Goal: Task Accomplishment & Management: Complete application form

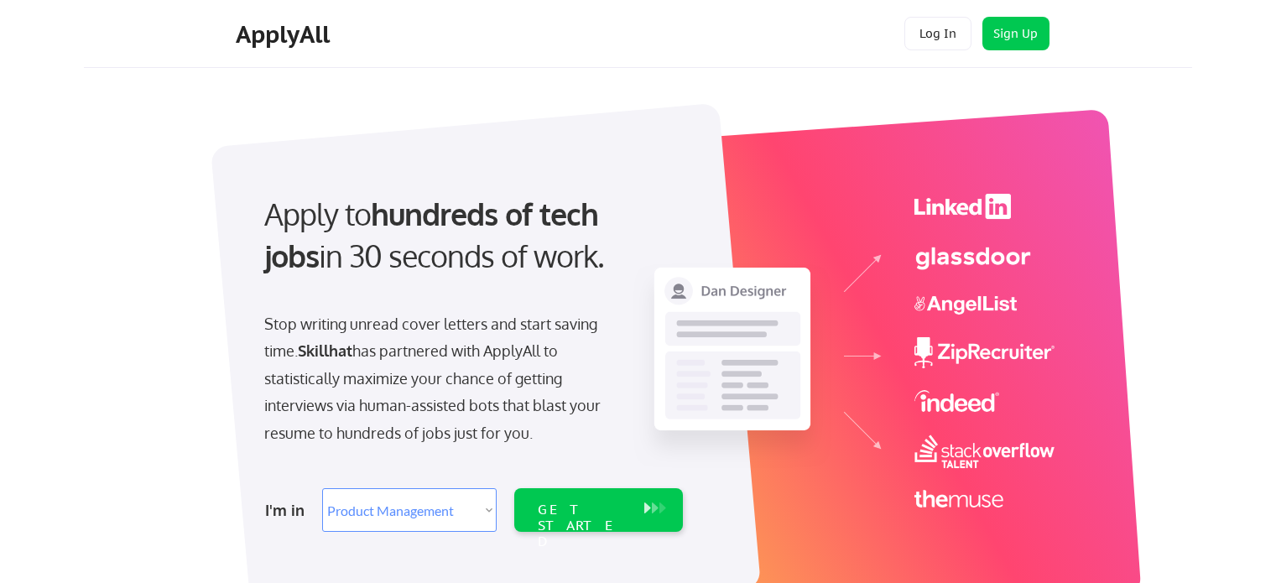
select select ""product""
click at [153, 298] on div "Apply to hundreds of tech jobs in 30 seconds of work. Stop writing unread cover…" at bounding box center [650, 369] width 1084 height 576
click at [466, 523] on select "Select Role Web/Front-End Development Product Management UX/UI/Product Design P…" at bounding box center [409, 510] width 175 height 44
select select ""it_security""
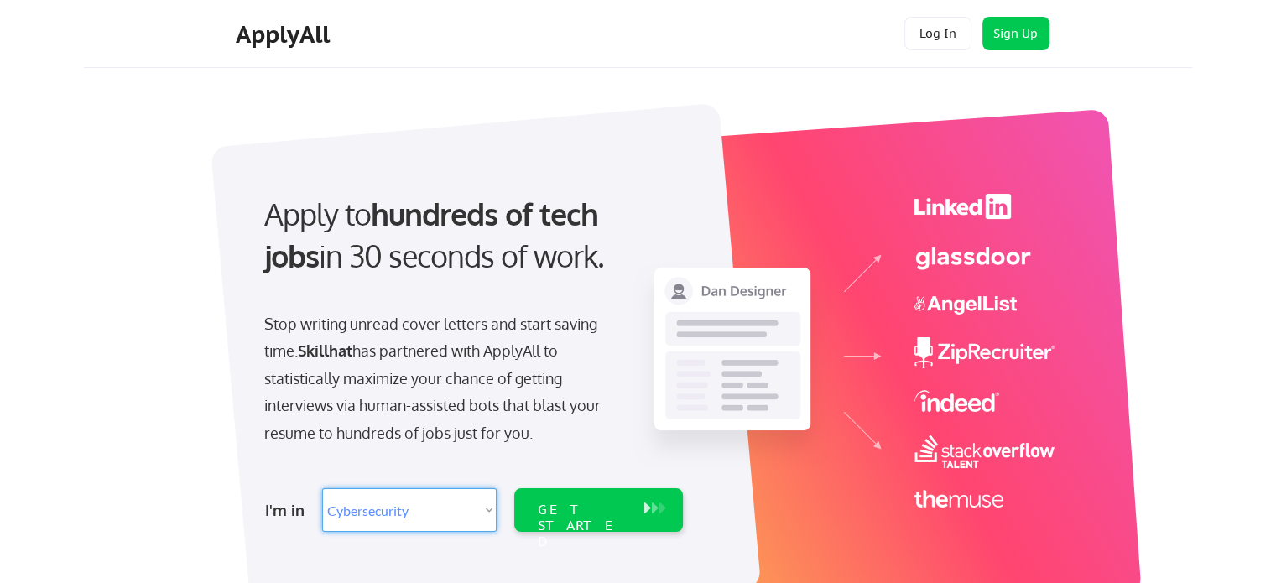
click at [322, 488] on select "Select Role Web/Front-End Development Product Management UX/UI/Product Design P…" at bounding box center [409, 510] width 175 height 44
select select ""it_security""
click at [473, 506] on select "Select Role Web/Front-End Development Product Management UX/UI/Product Design P…" at bounding box center [409, 510] width 175 height 44
click at [409, 512] on select "Select Role Web/Front-End Development Product Management UX/UI/Product Design P…" at bounding box center [409, 510] width 175 height 44
click at [595, 518] on div "GET STARTED" at bounding box center [582, 510] width 107 height 44
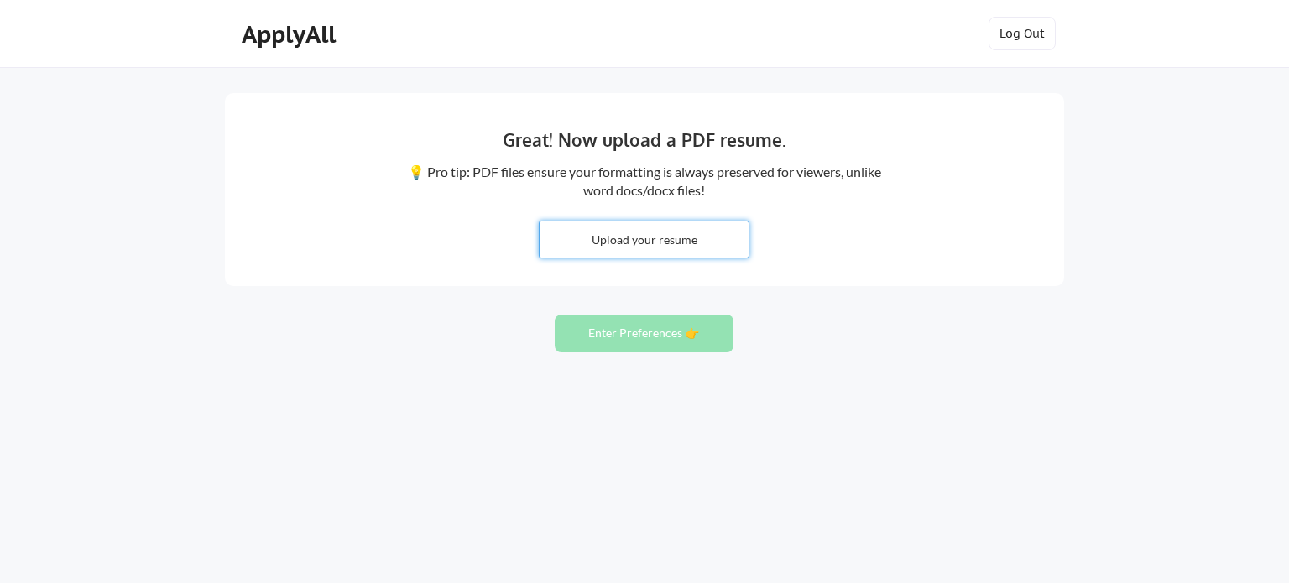
click at [693, 241] on input "file" at bounding box center [643, 239] width 209 height 36
type input "C:\fakepath\Resume.pdf"
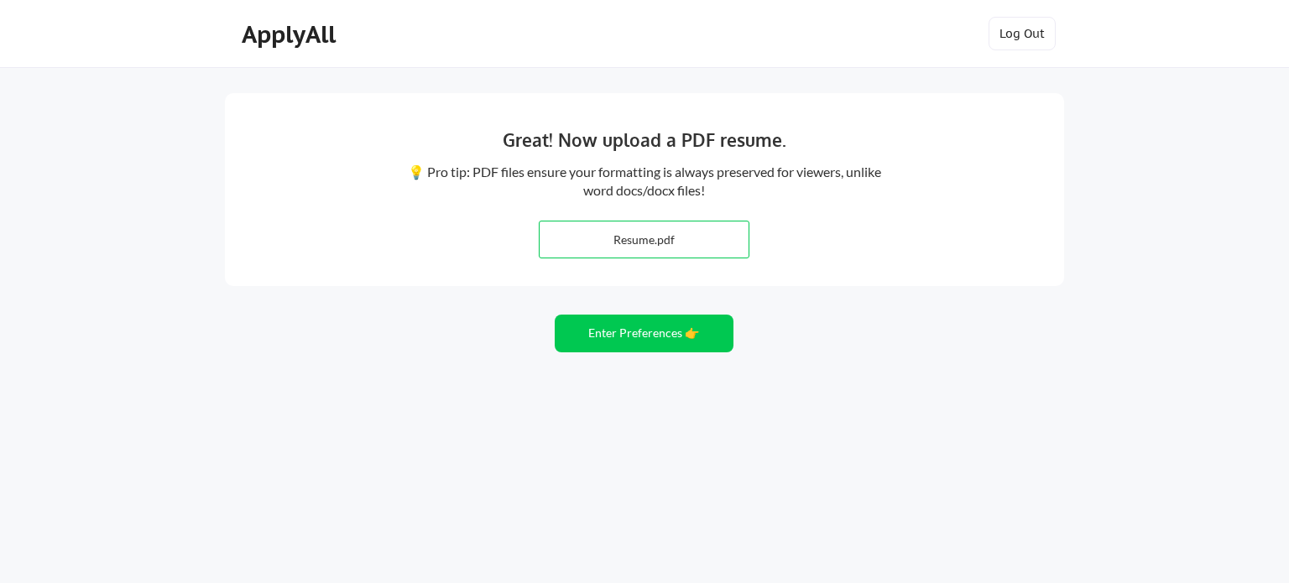
click at [1138, 269] on div "Great! Now upload a PDF resume. 💡 Pro tip: PDF files ensure your formatting is …" at bounding box center [644, 291] width 1289 height 583
click at [609, 329] on button "Enter Preferences 👉" at bounding box center [644, 334] width 179 height 38
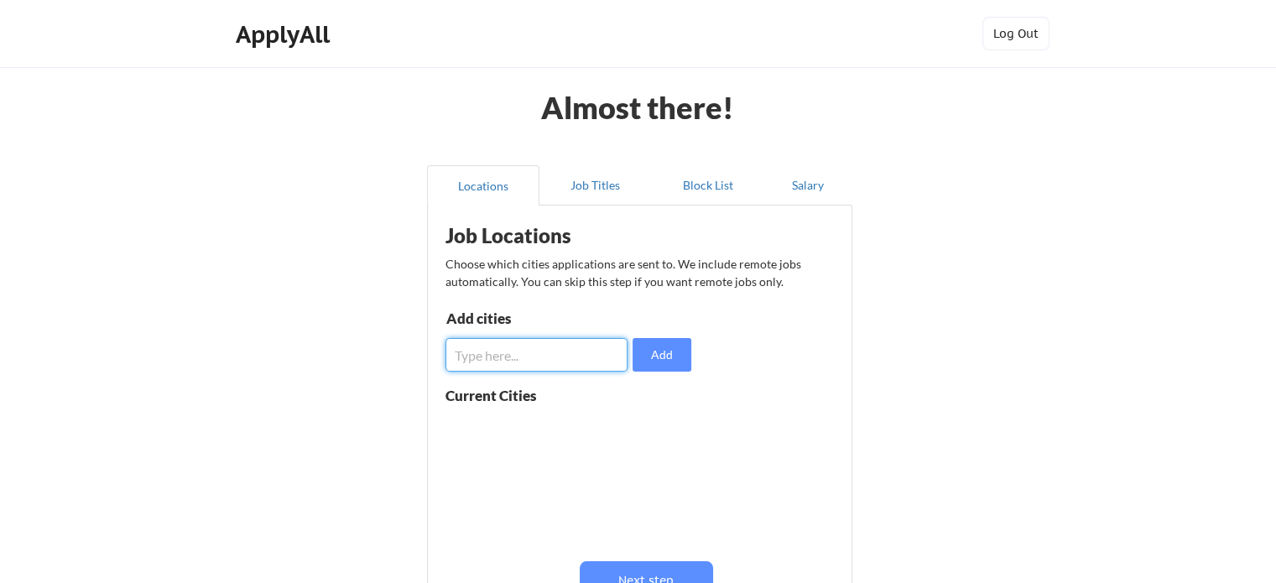
click at [558, 352] on input "input" at bounding box center [536, 355] width 182 height 34
type input "T"
click at [650, 351] on button "Add" at bounding box center [662, 355] width 59 height 34
click at [641, 422] on button at bounding box center [639, 428] width 13 height 13
click at [477, 355] on input "input" at bounding box center [536, 355] width 182 height 34
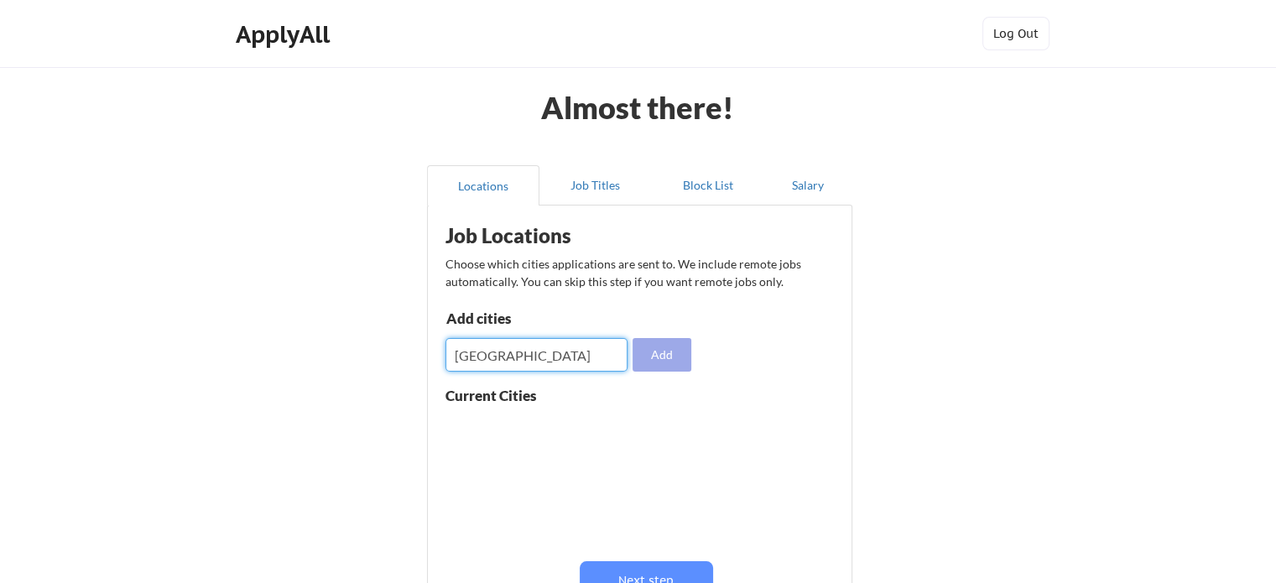
type input "Toronto"
click at [667, 359] on button "Add" at bounding box center [662, 355] width 59 height 34
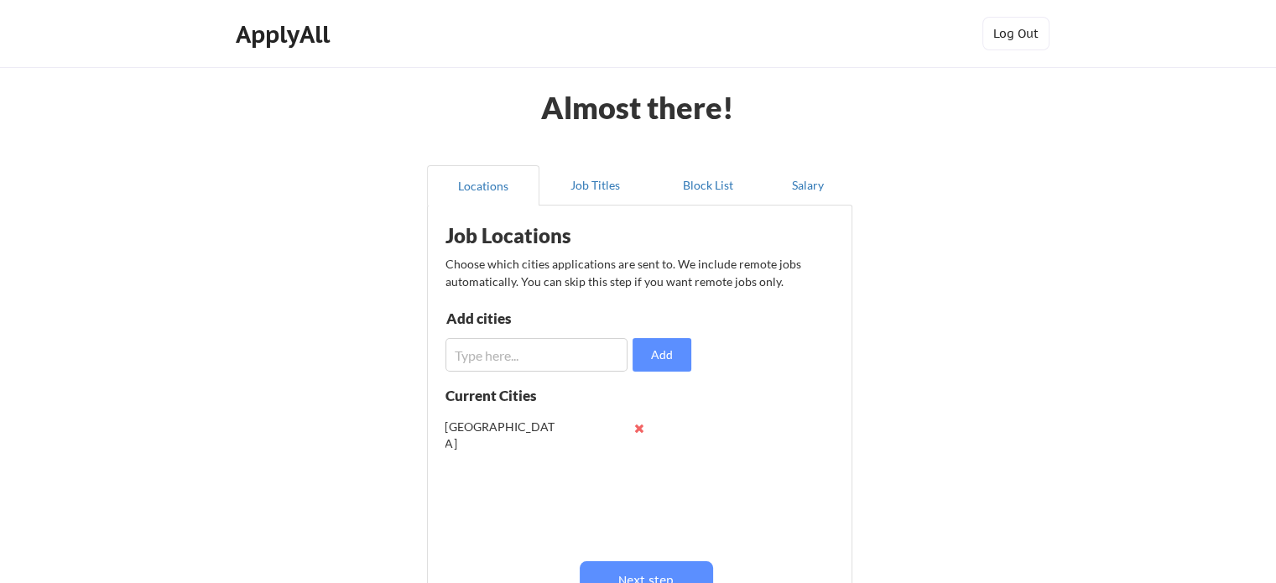
click at [527, 352] on input "input" at bounding box center [536, 355] width 182 height 34
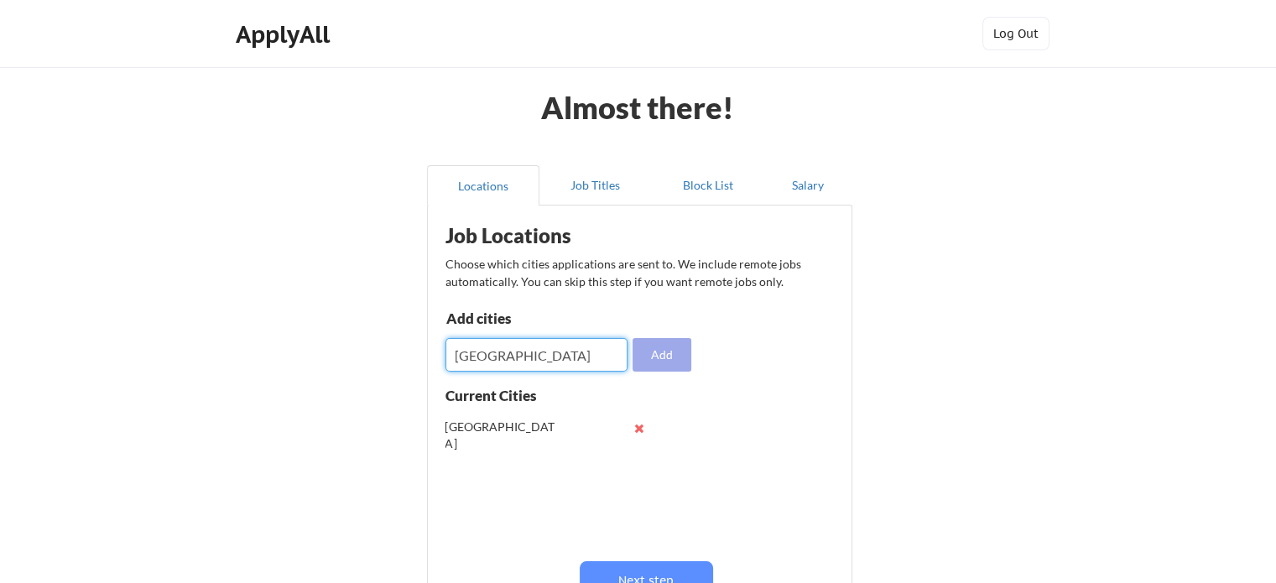
type input "canada"
click at [674, 352] on button "Add" at bounding box center [662, 355] width 59 height 34
click at [567, 355] on input "input" at bounding box center [536, 355] width 182 height 34
type input "m"
type input "Montreal"
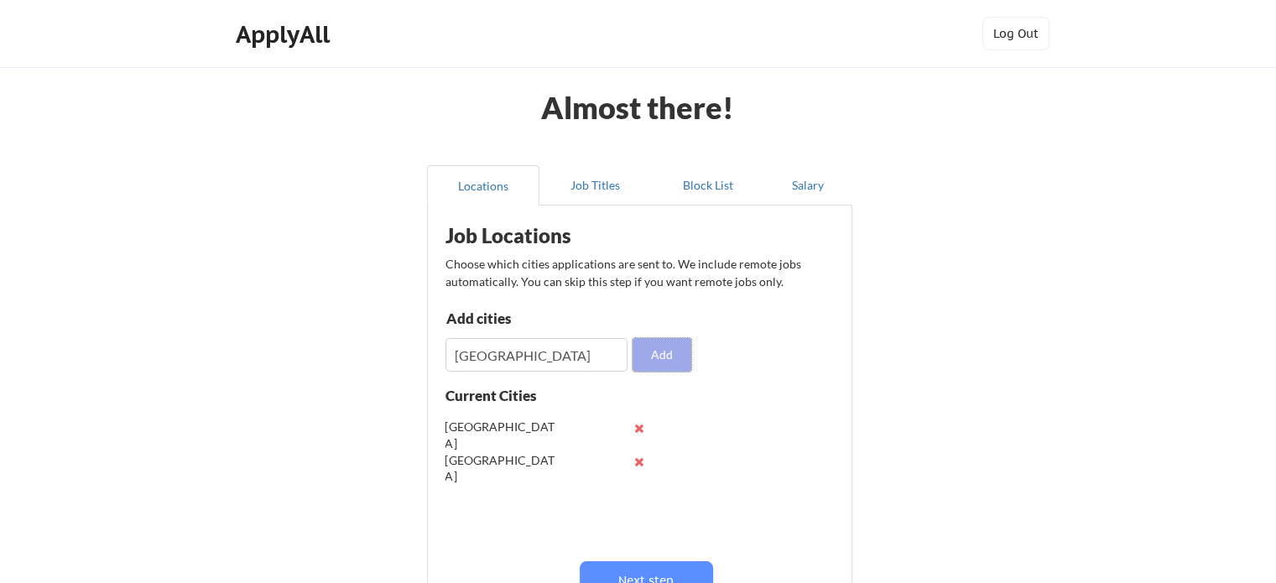
click at [669, 351] on button "Add" at bounding box center [662, 355] width 59 height 34
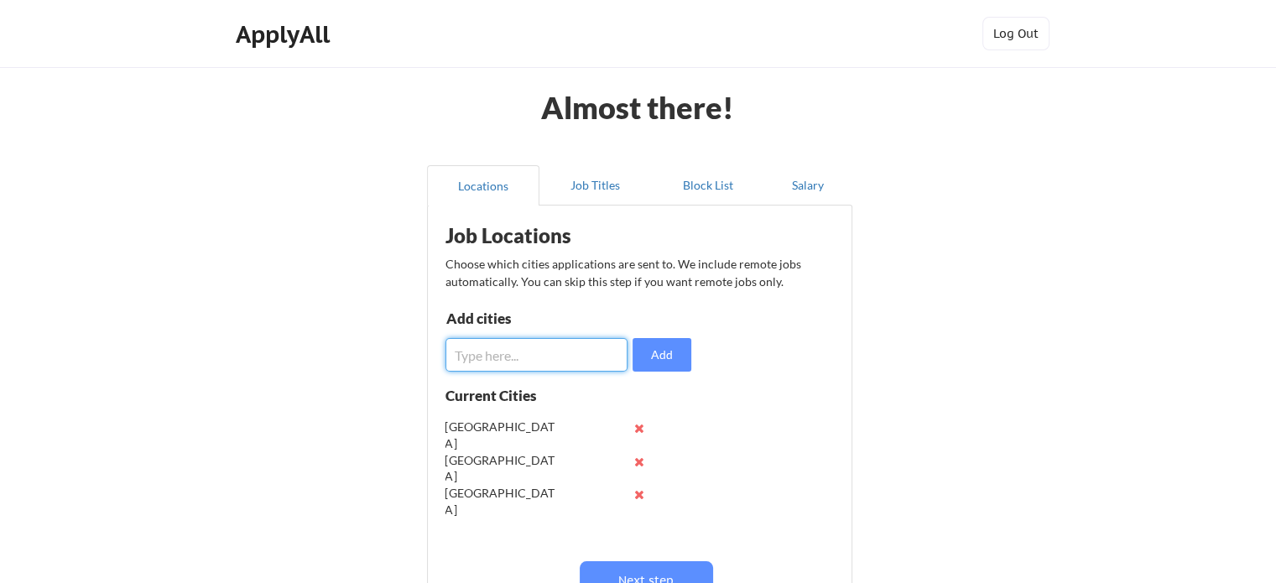
click at [556, 357] on input "input" at bounding box center [536, 355] width 182 height 34
click at [638, 461] on button at bounding box center [639, 462] width 13 height 13
click at [476, 353] on input "input" at bounding box center [536, 355] width 182 height 34
type input "Canada"
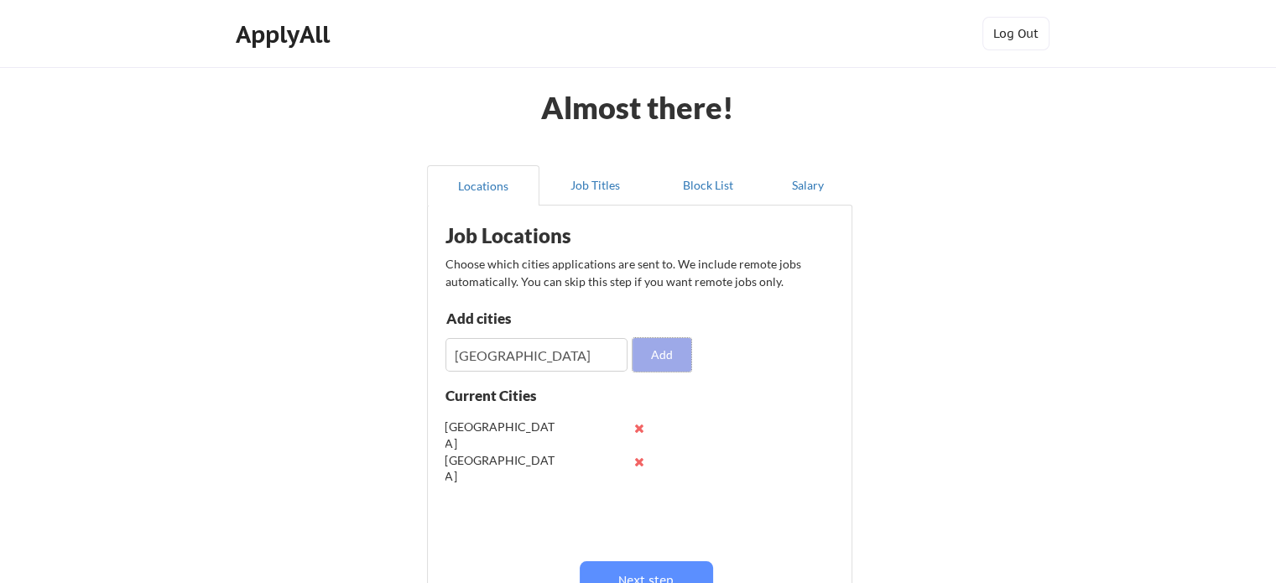
click at [665, 367] on button "Add" at bounding box center [662, 355] width 59 height 34
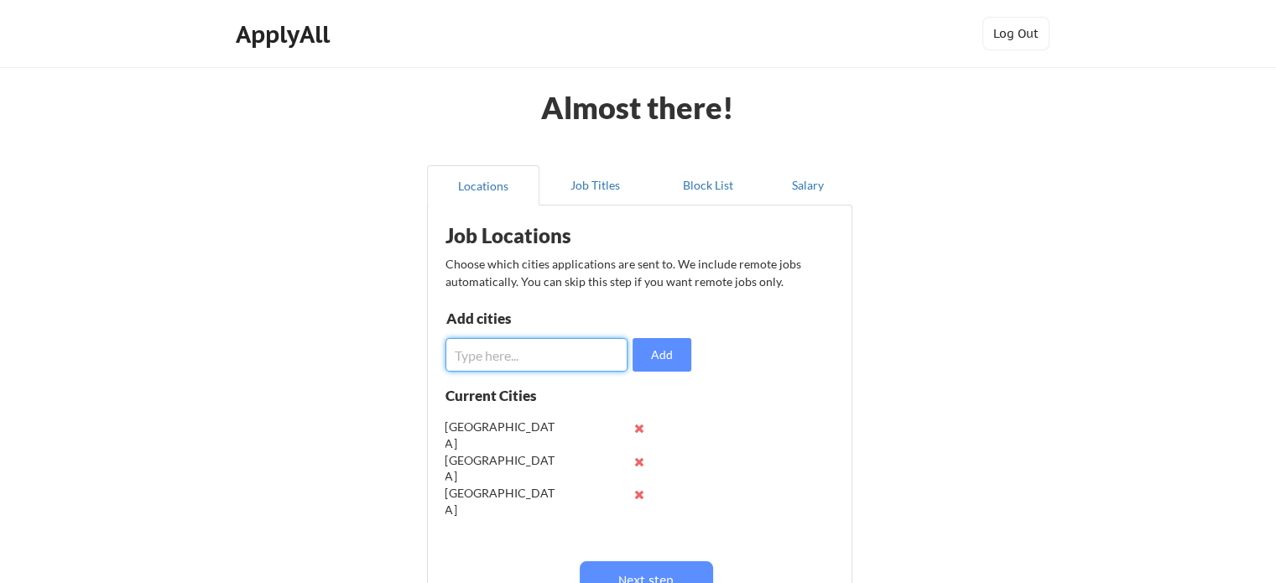
click at [462, 338] on input "input" at bounding box center [536, 355] width 182 height 34
type input "Alberta"
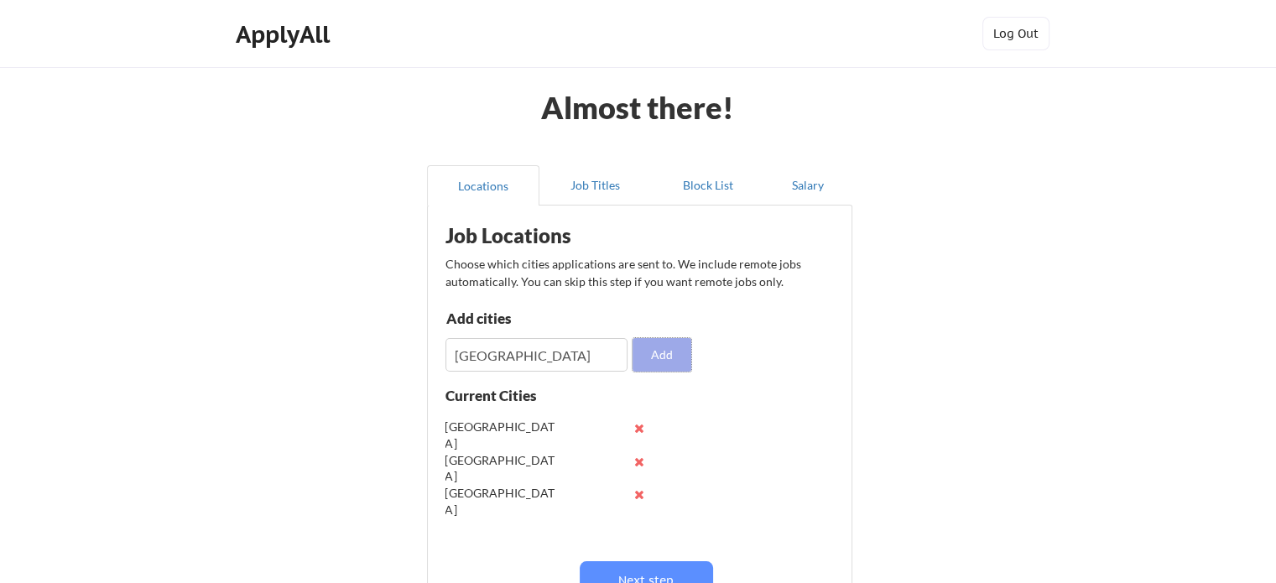
click at [677, 361] on button "Add" at bounding box center [662, 355] width 59 height 34
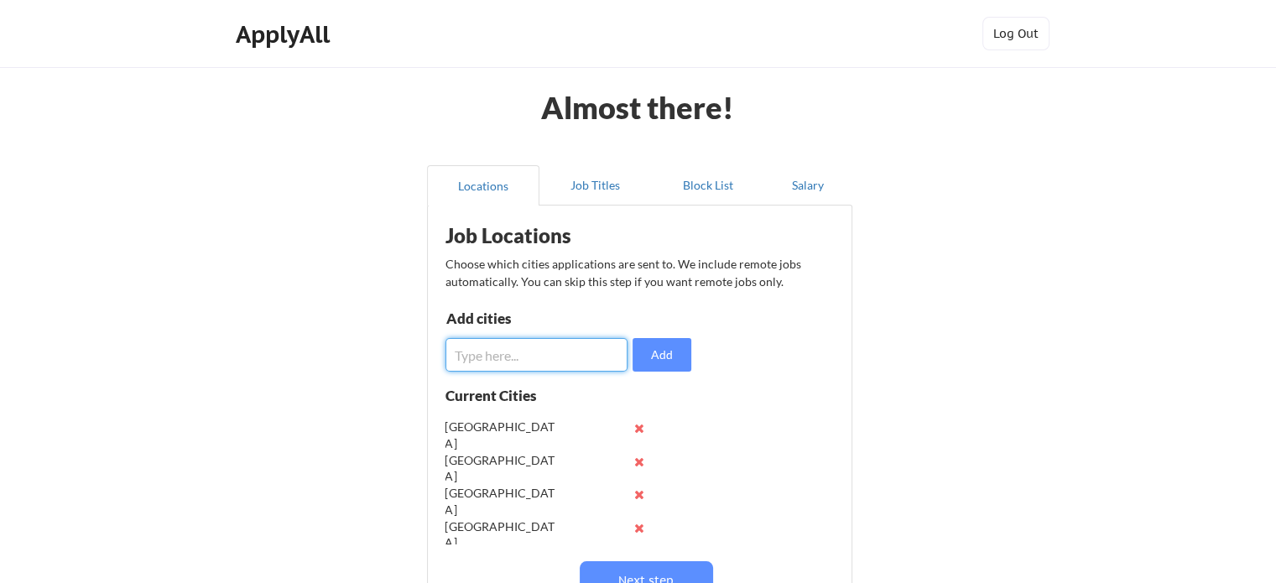
click at [529, 352] on input "input" at bounding box center [536, 355] width 182 height 34
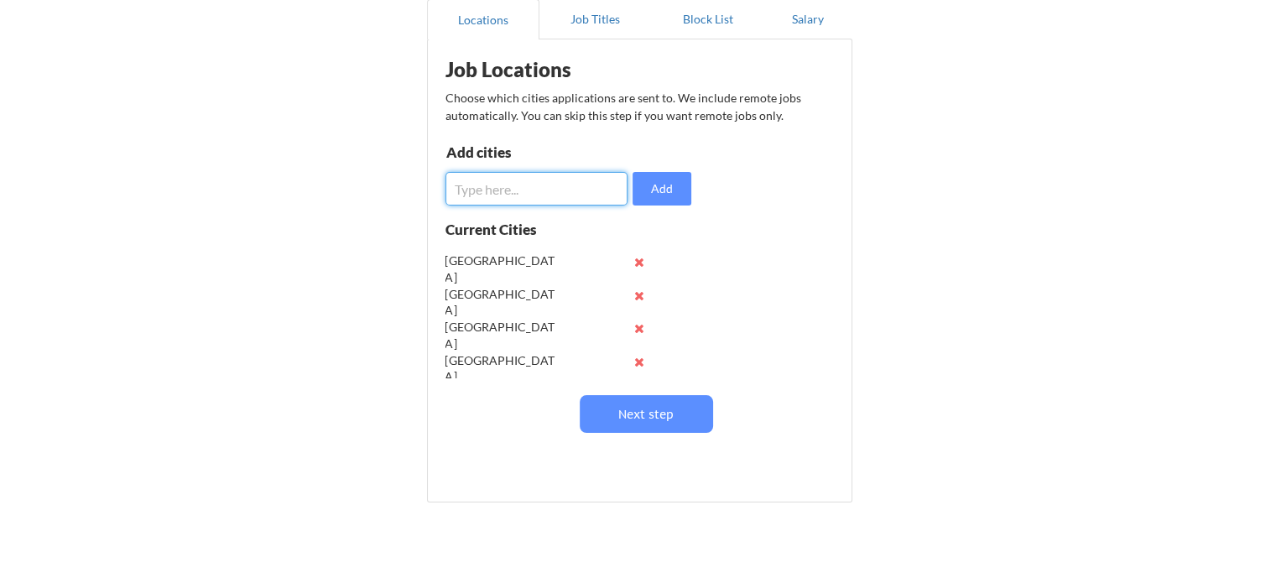
scroll to position [181, 0]
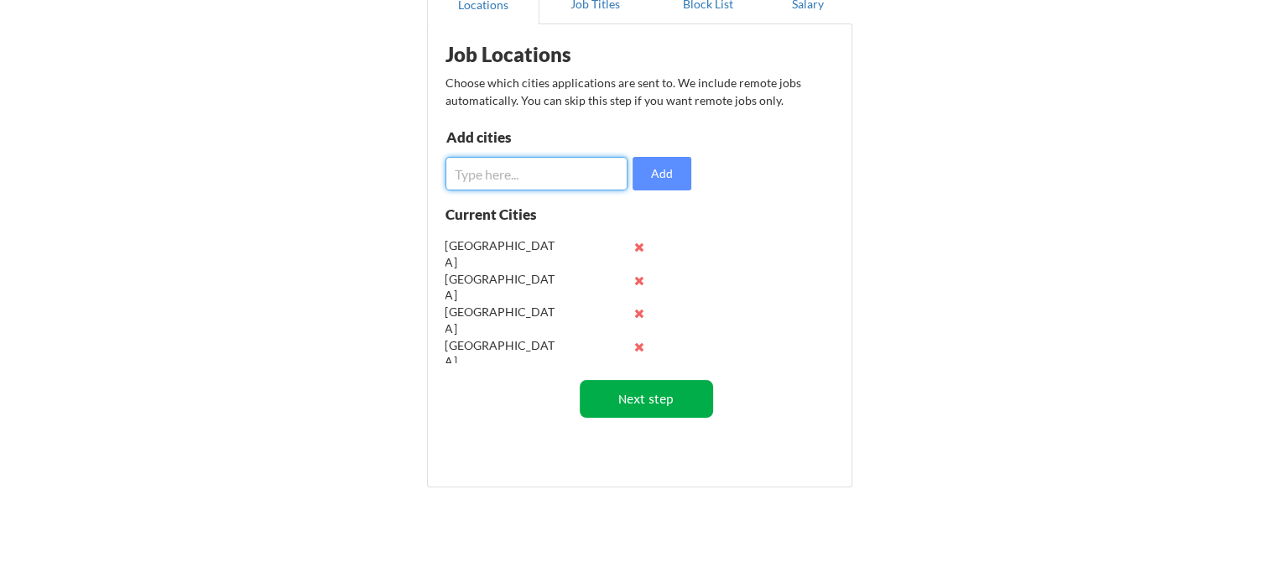
click at [675, 395] on button "Next step" at bounding box center [646, 399] width 133 height 38
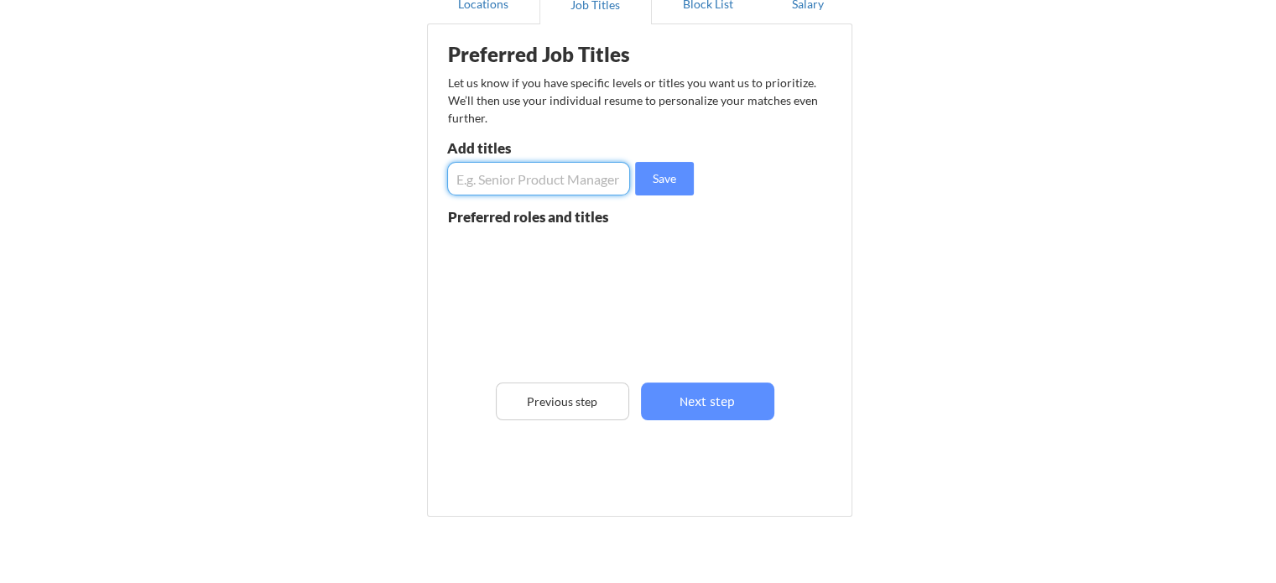
click at [540, 185] on input "input" at bounding box center [538, 179] width 183 height 34
type input "Cybersecurity GRC"
click at [666, 167] on button "Save" at bounding box center [664, 179] width 59 height 34
click at [581, 182] on input "input" at bounding box center [538, 179] width 183 height 34
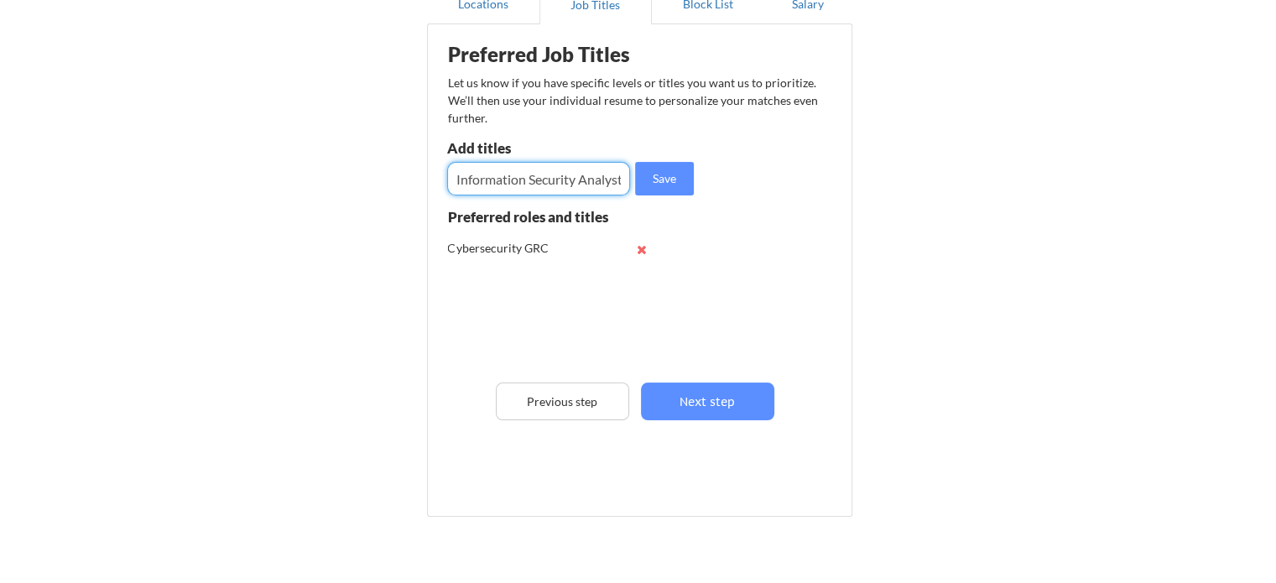
scroll to position [0, 3]
type input "Information Security Analyst"
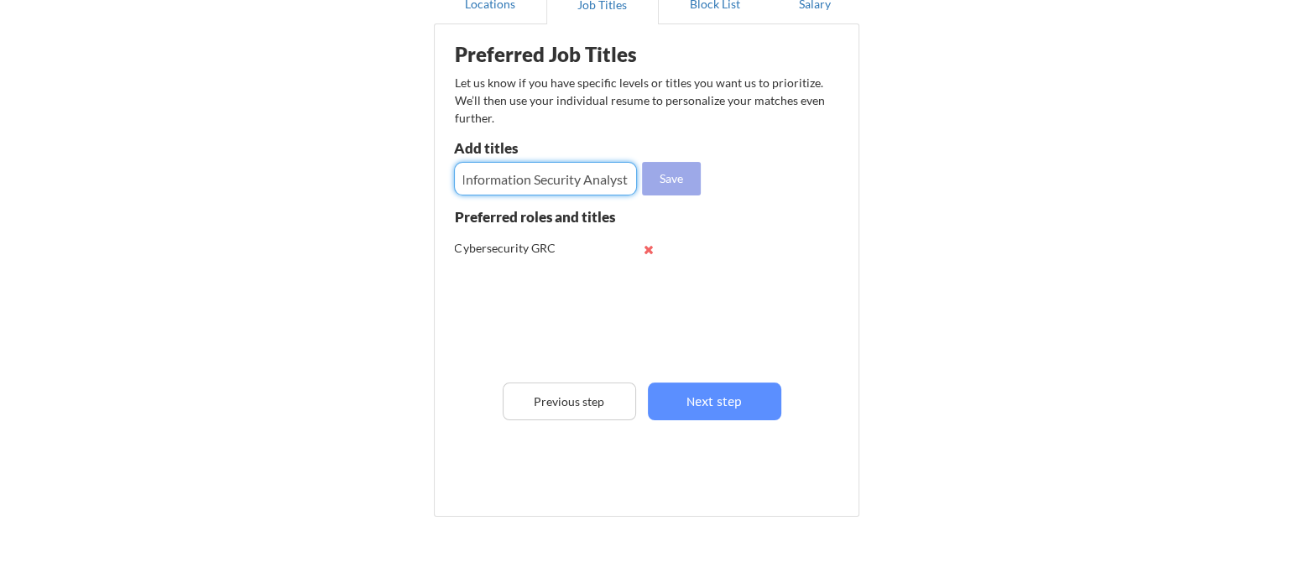
scroll to position [0, 0]
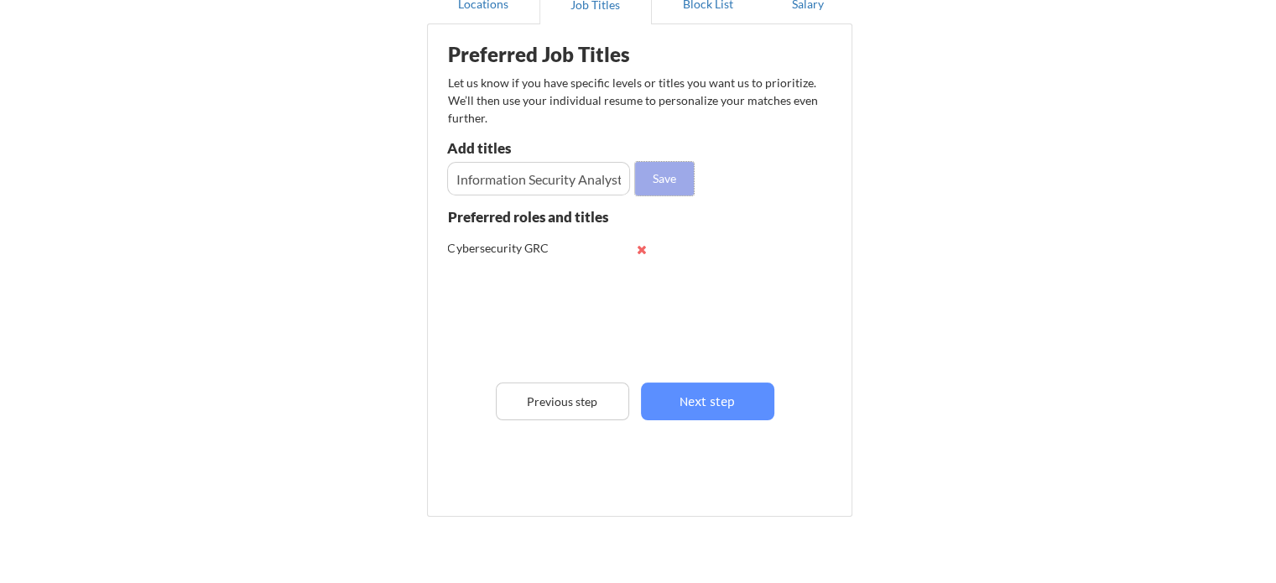
click at [680, 170] on button "Save" at bounding box center [664, 179] width 59 height 34
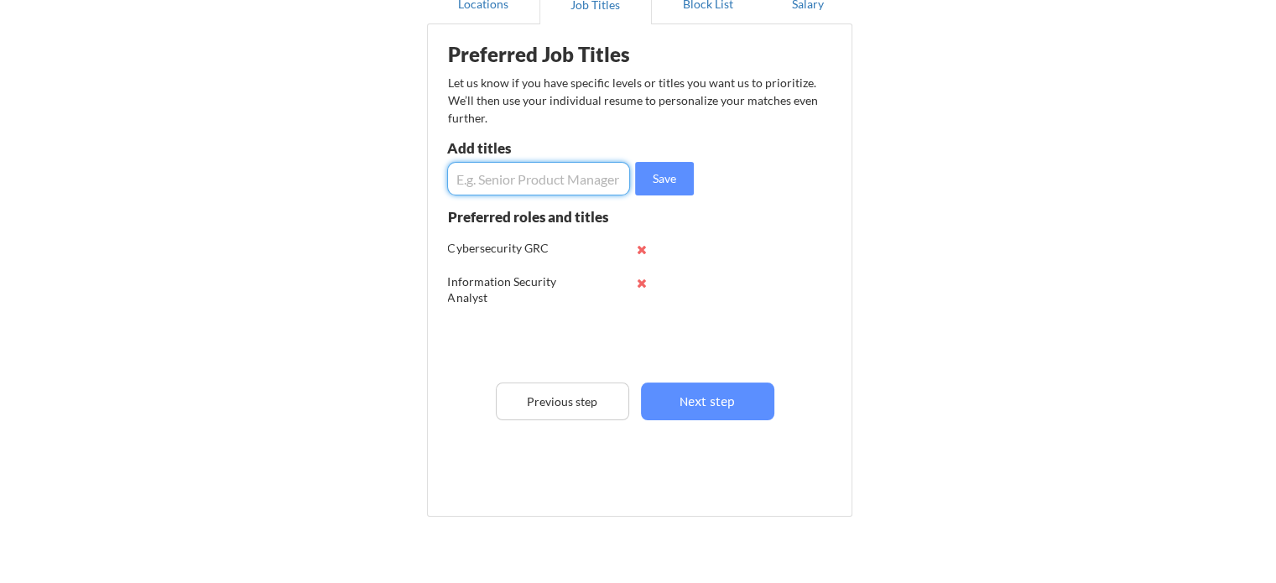
click at [565, 175] on input "input" at bounding box center [538, 179] width 183 height 34
type input "Security Analyst"
click at [679, 177] on button "Save" at bounding box center [664, 179] width 59 height 34
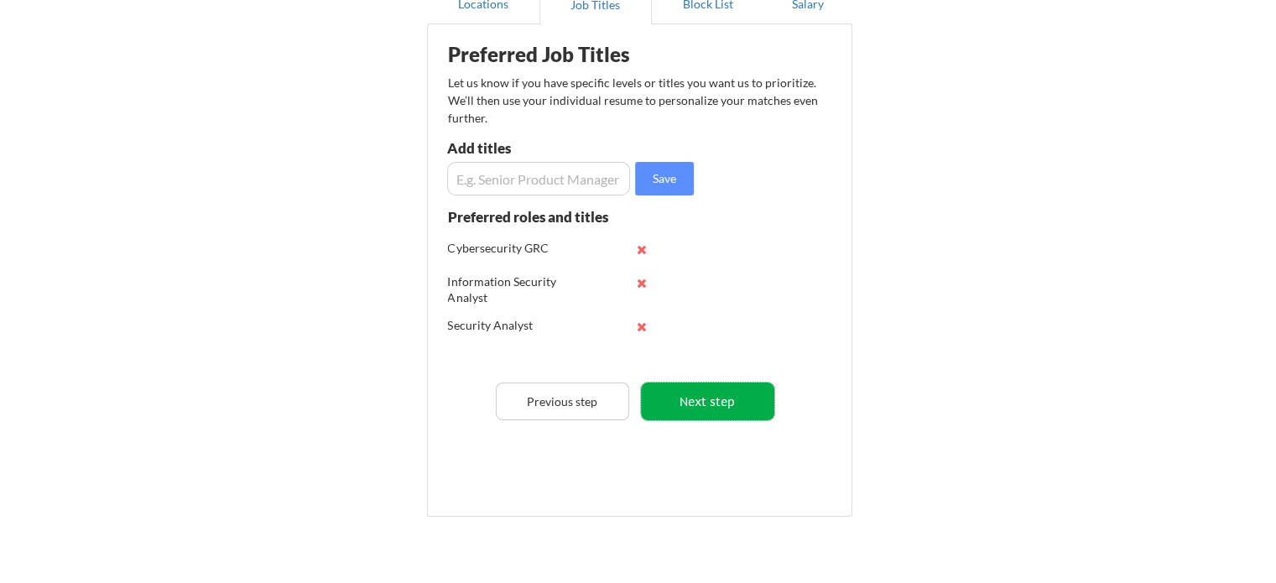
click at [711, 395] on button "Next step" at bounding box center [707, 402] width 133 height 38
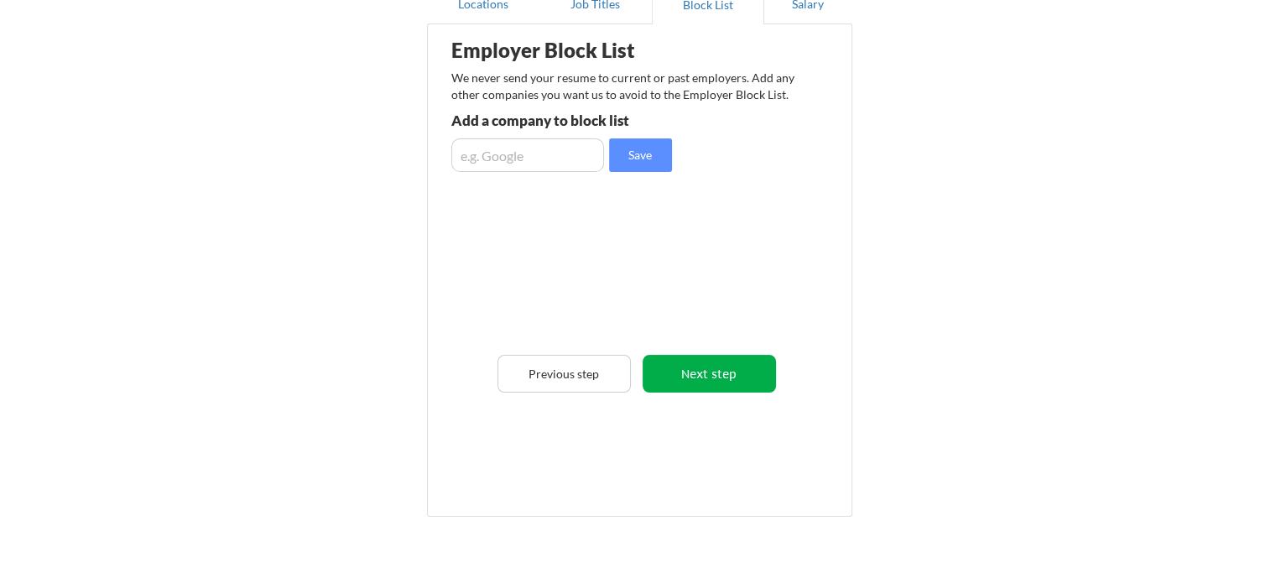
click at [695, 368] on button "Next step" at bounding box center [709, 374] width 133 height 38
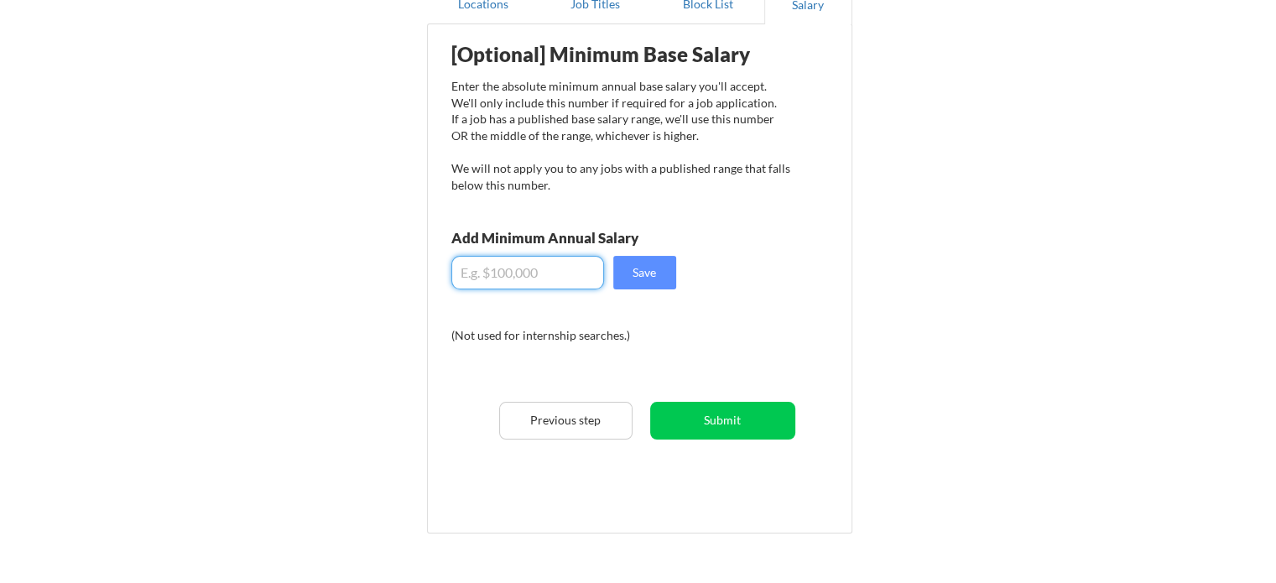
click at [497, 273] on input "input" at bounding box center [527, 273] width 153 height 34
type input "$8"
type input "$70,000"
click at [654, 278] on button "Save" at bounding box center [644, 273] width 63 height 34
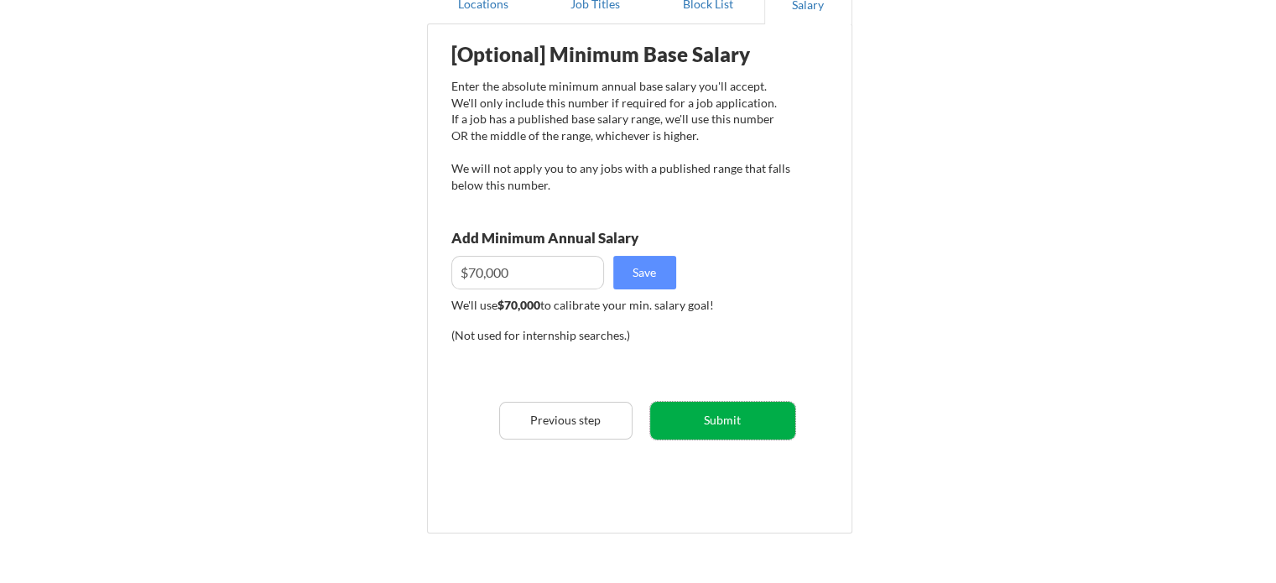
click at [717, 419] on button "Submit" at bounding box center [722, 421] width 145 height 38
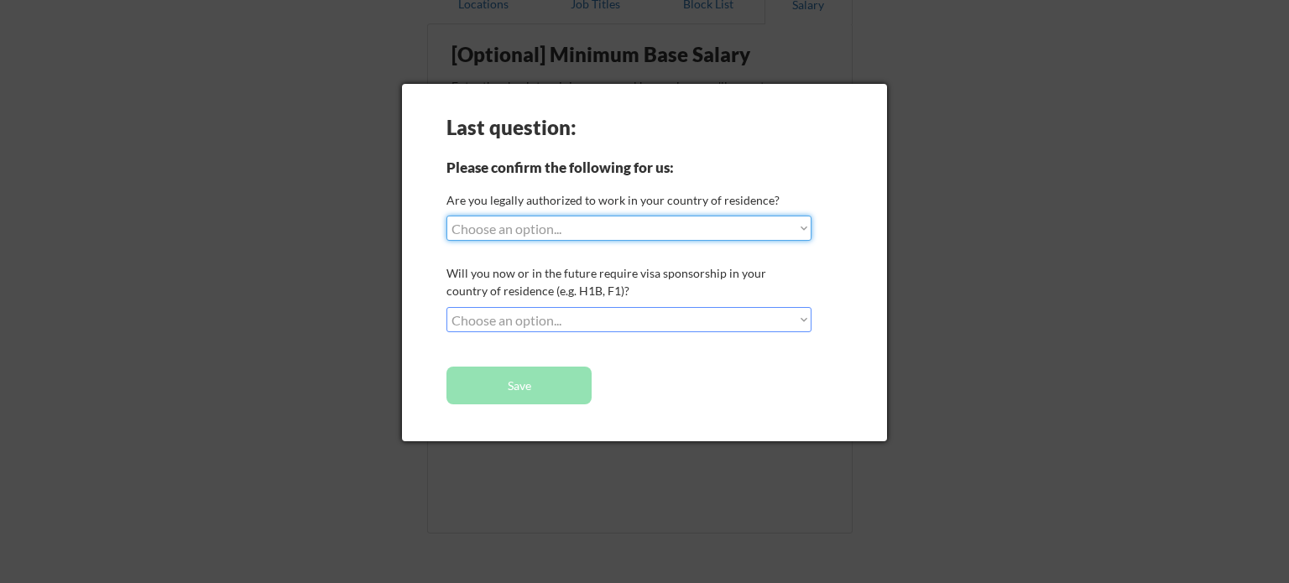
click at [711, 234] on select "Choose an option... Yes, I am a US Citizen Yes, I am a Canadian Citizen Yes, I …" at bounding box center [628, 228] width 365 height 25
click at [446, 216] on select "Choose an option... Yes, I am a US Citizen Yes, I am a Canadian Citizen Yes, I …" at bounding box center [628, 228] width 365 height 25
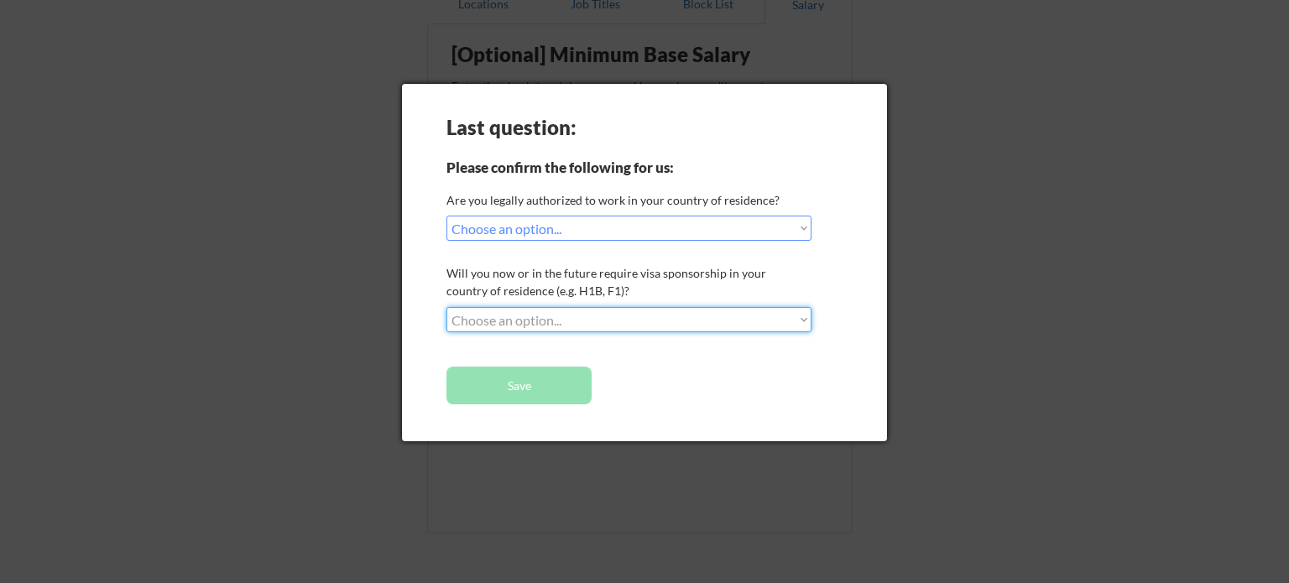
click at [648, 320] on select "Choose an option... No, I will not need sponsorship Yes, I will need sponsorship" at bounding box center [628, 319] width 365 height 25
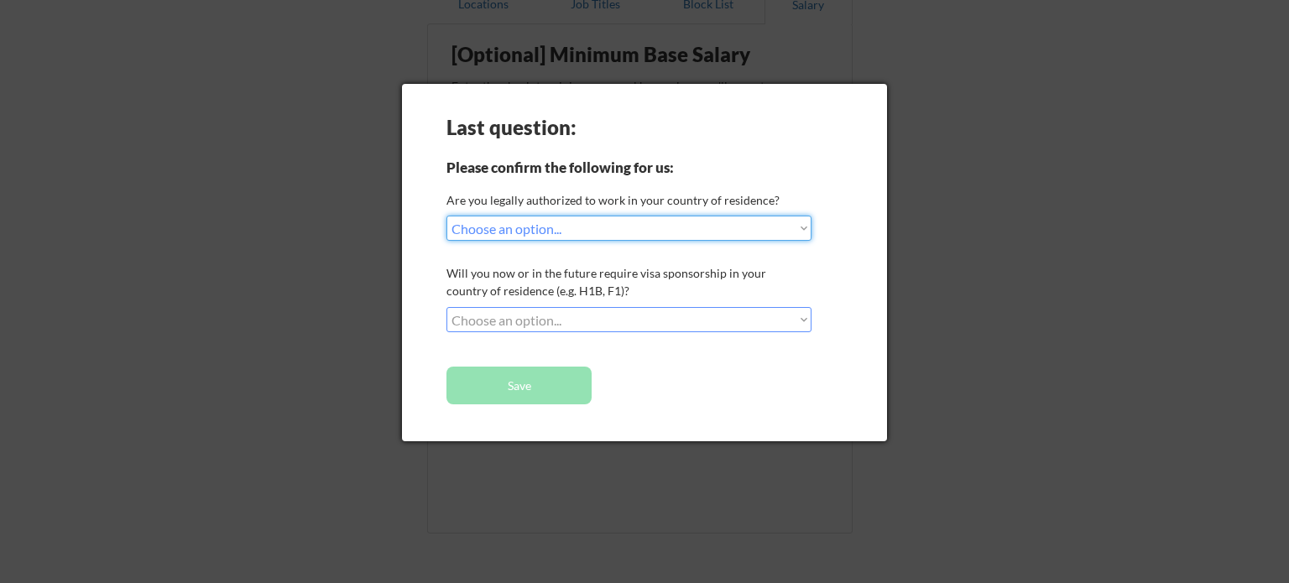
click at [718, 218] on select "Choose an option... Yes, I am a US Citizen Yes, I am a Canadian Citizen Yes, I …" at bounding box center [628, 228] width 365 height 25
select select ""yes__i_am_here_on_a_visa__h1b__opt__etc__""
click at [446, 216] on select "Choose an option... Yes, I am a US Citizen Yes, I am a Canadian Citizen Yes, I …" at bounding box center [628, 228] width 365 height 25
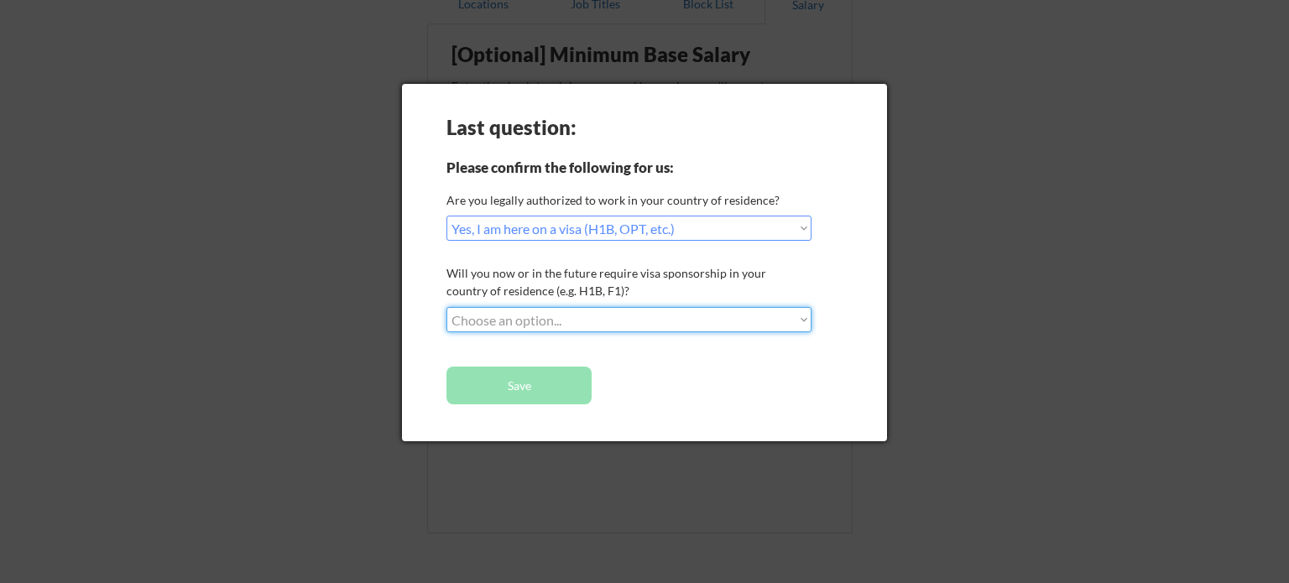
click at [635, 318] on select "Choose an option... No, I will not need sponsorship Yes, I will need sponsorship" at bounding box center [628, 319] width 365 height 25
select select ""no__i_will_not_need_sponsorship""
click at [446, 307] on select "Choose an option... No, I will not need sponsorship Yes, I will need sponsorship" at bounding box center [628, 319] width 365 height 25
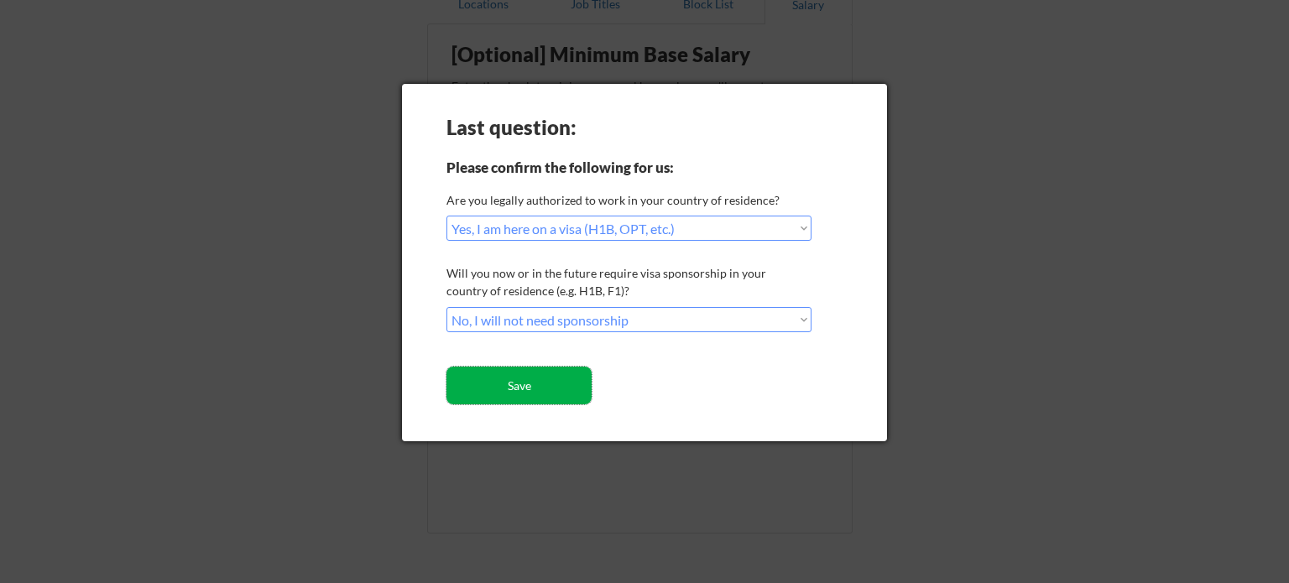
click at [533, 389] on button "Save" at bounding box center [518, 386] width 145 height 38
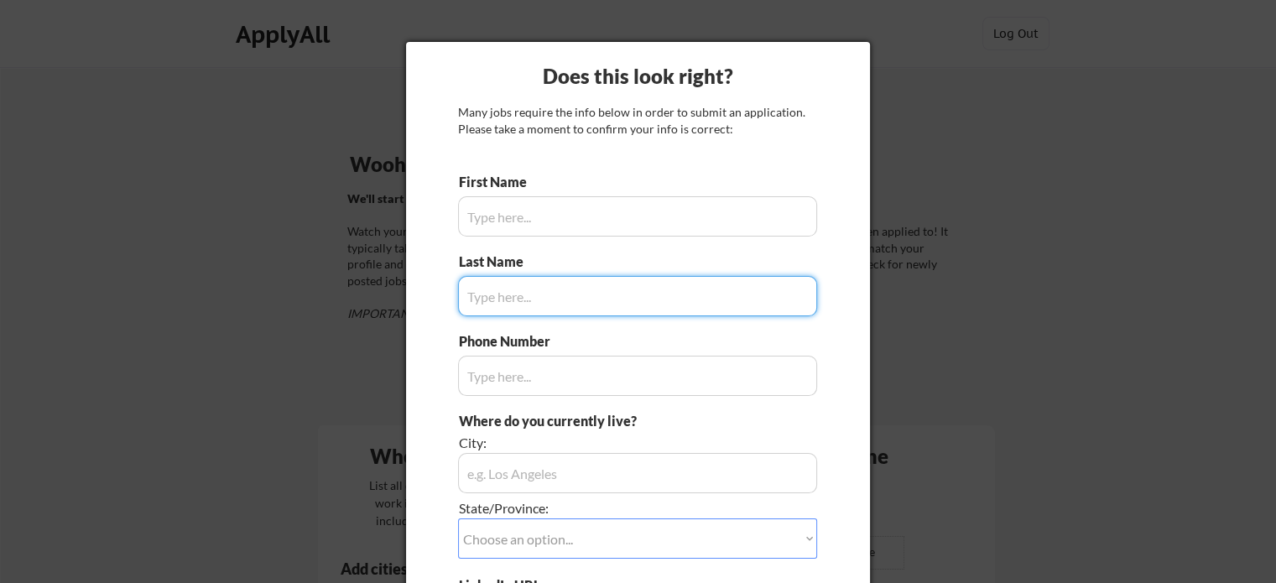
type input "Ralph"
type input "+1 519- 965 99 37"
type input "Ruthven, ON N0P2G0"
click at [567, 294] on input "input" at bounding box center [637, 296] width 359 height 40
type input "Obiri-Danso"
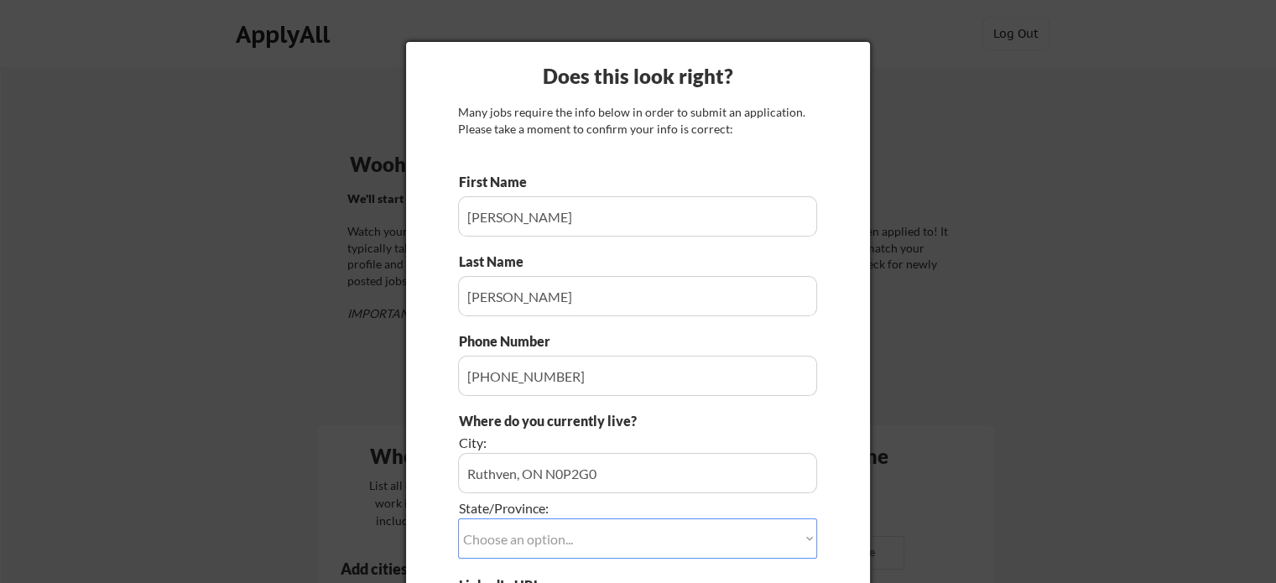
click at [433, 451] on div "Does this look right? Many jobs require the info below in order to submit an ap…" at bounding box center [638, 396] width 464 height 708
click at [620, 473] on input "input" at bounding box center [637, 473] width 359 height 40
click at [430, 473] on div "Does this look right? Many jobs require the info below in order to submit an ap…" at bounding box center [638, 396] width 464 height 708
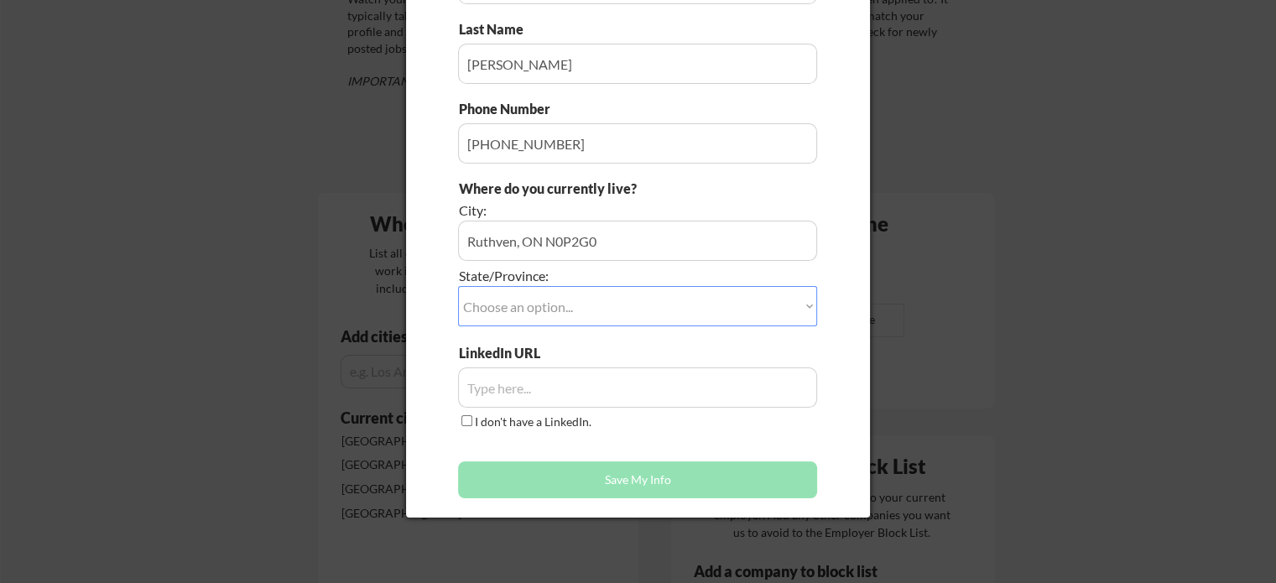
scroll to position [235, 0]
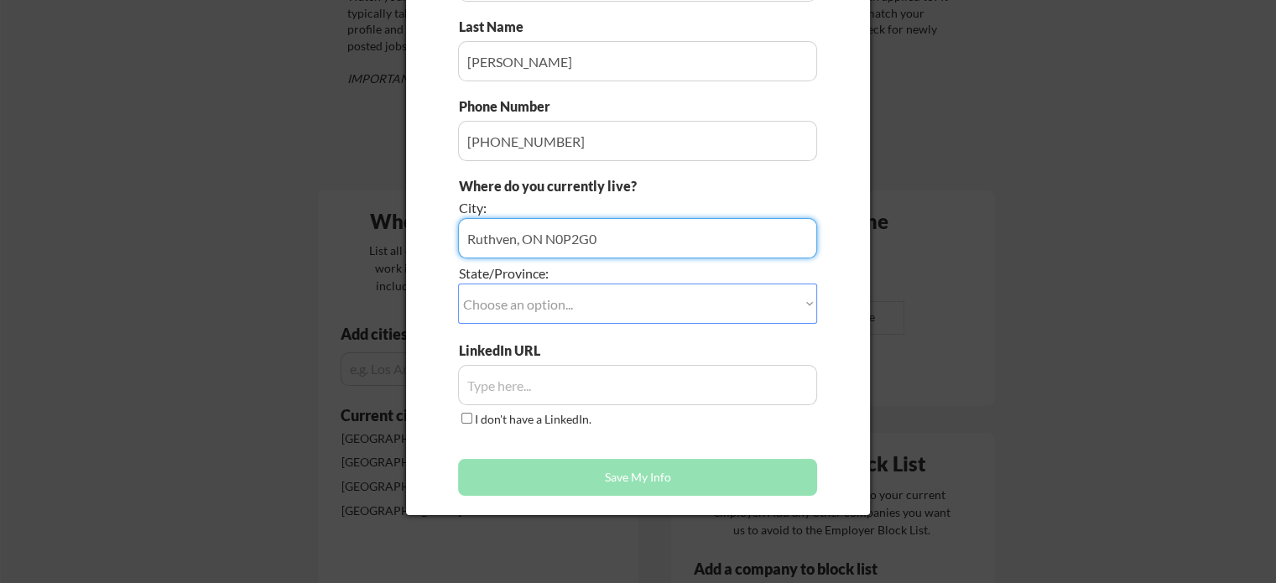
click at [635, 237] on input "input" at bounding box center [637, 238] width 359 height 40
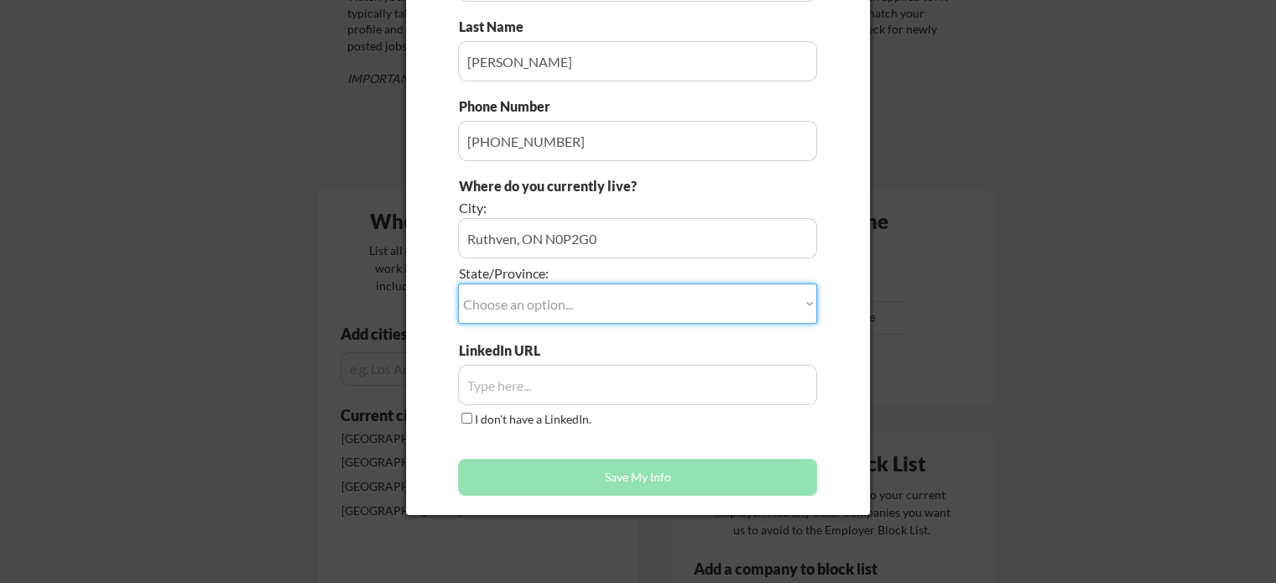
click at [560, 301] on select "Choose an option... Other/Not Applicable Alabama Alaska Alberta Arizona Arkansa…" at bounding box center [637, 304] width 359 height 40
select select ""Ontario""
click at [458, 284] on select "Choose an option... Other/Not Applicable Alabama Alaska Alberta Arizona Arkansa…" at bounding box center [637, 304] width 359 height 40
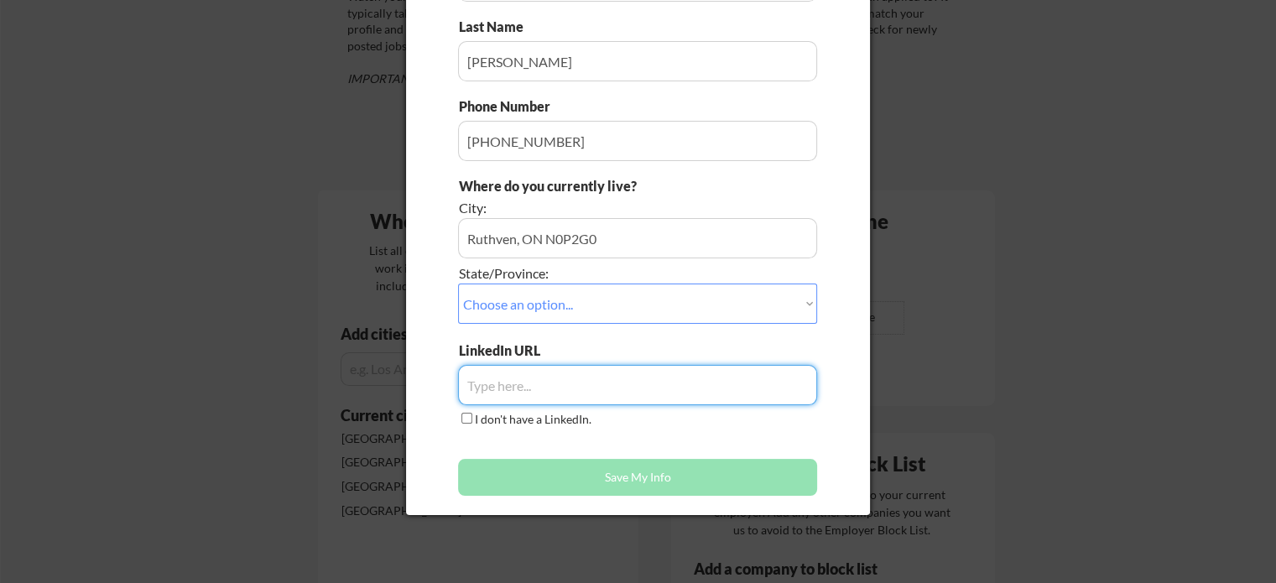
click at [545, 389] on input "input" at bounding box center [637, 385] width 359 height 40
paste input "https://www.linkedin.com/public-profile/settings?trk=d_flagship3_profile_self_v…"
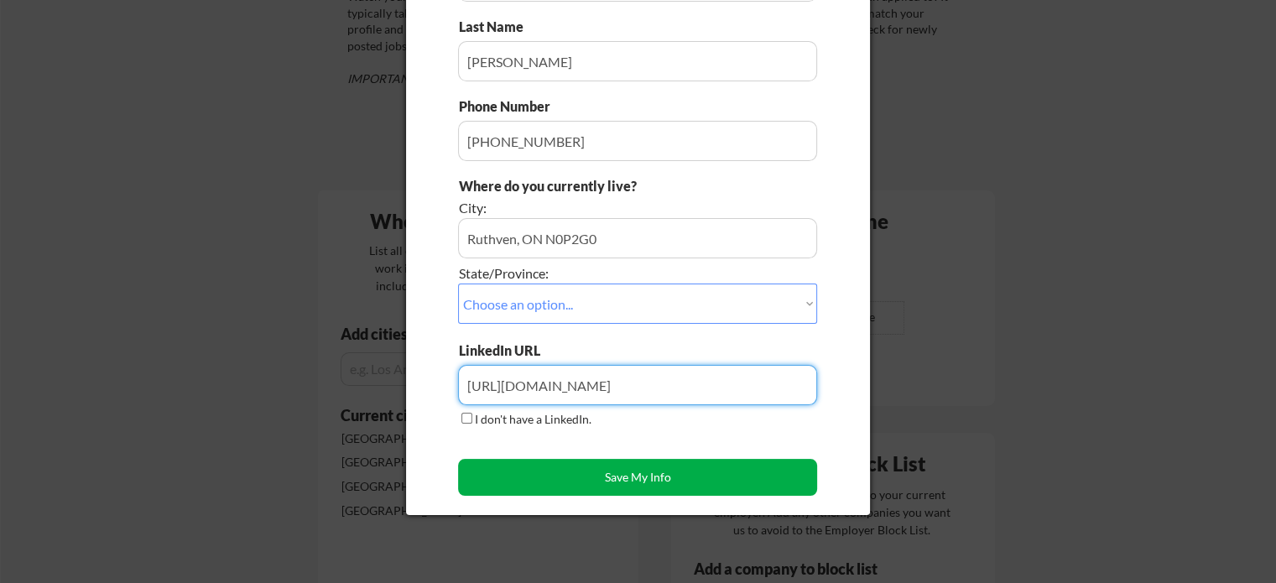
type input "https://www.linkedin.com/public-profile/settings?trk=d_flagship3_profile_self_v…"
click at [581, 472] on button "Save My Info" at bounding box center [637, 477] width 359 height 37
type input "Ruthven, ON N0P2G0, Ontario"
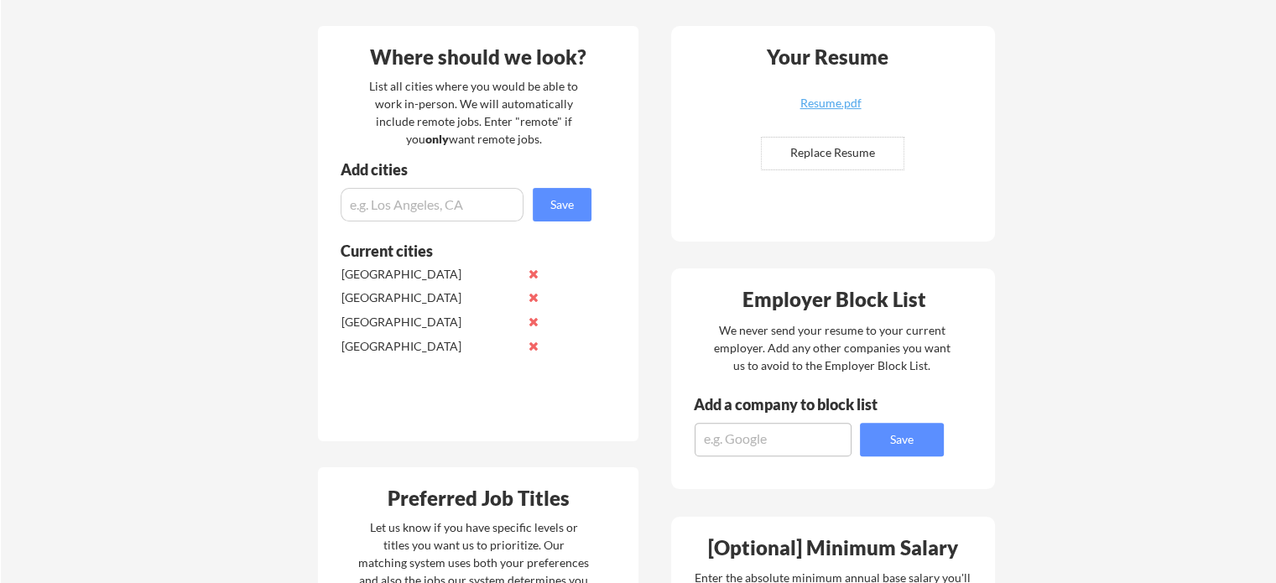
scroll to position [403, 0]
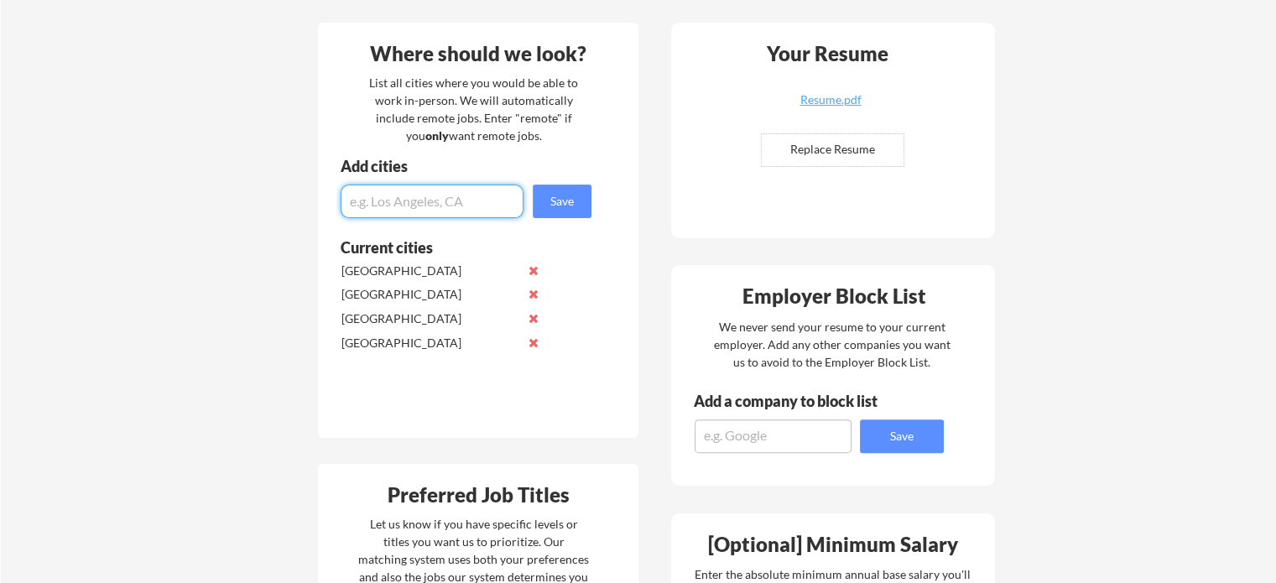
click at [381, 195] on input "input" at bounding box center [432, 202] width 183 height 34
type input "Ontario"
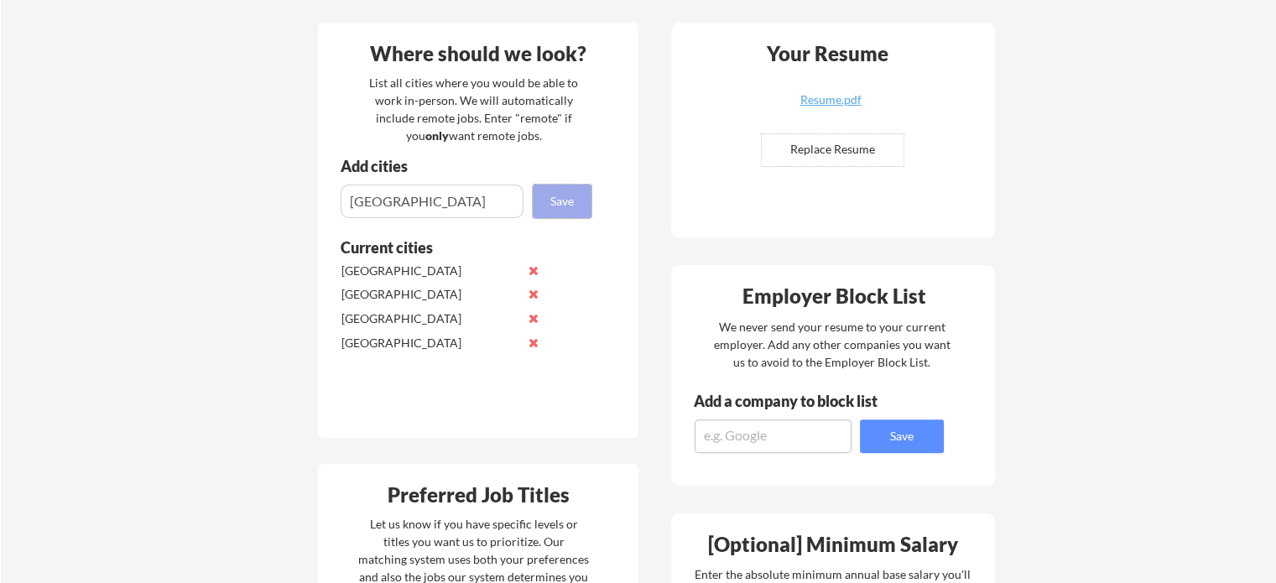
click at [565, 199] on button "Save" at bounding box center [562, 202] width 59 height 34
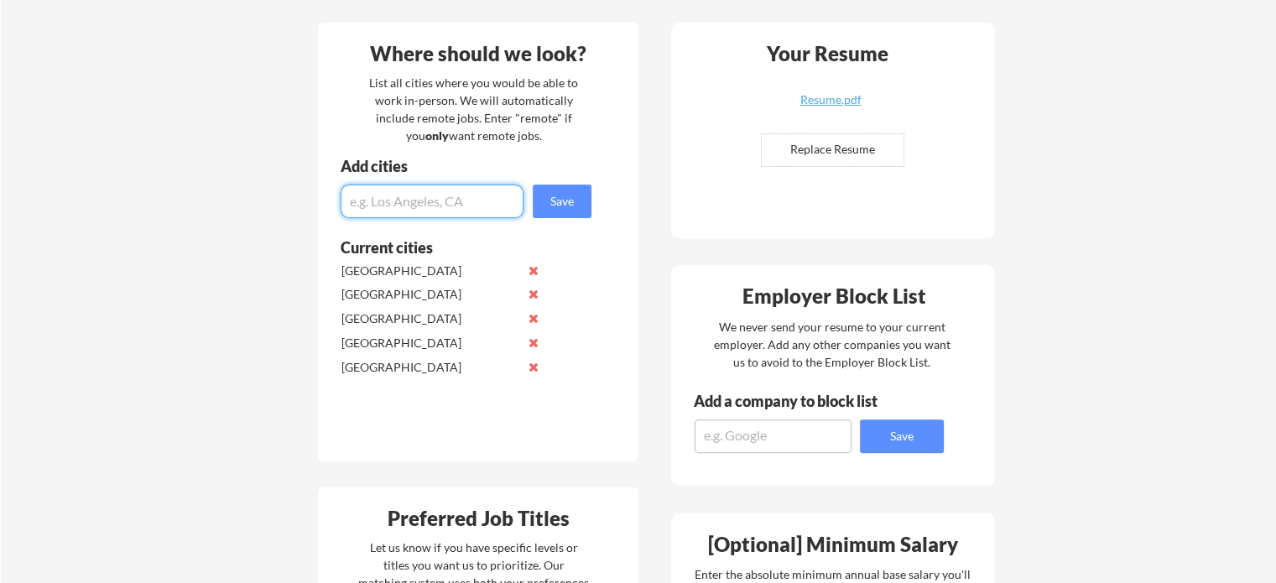
click at [410, 194] on input "input" at bounding box center [432, 202] width 183 height 34
type input "Quebec"
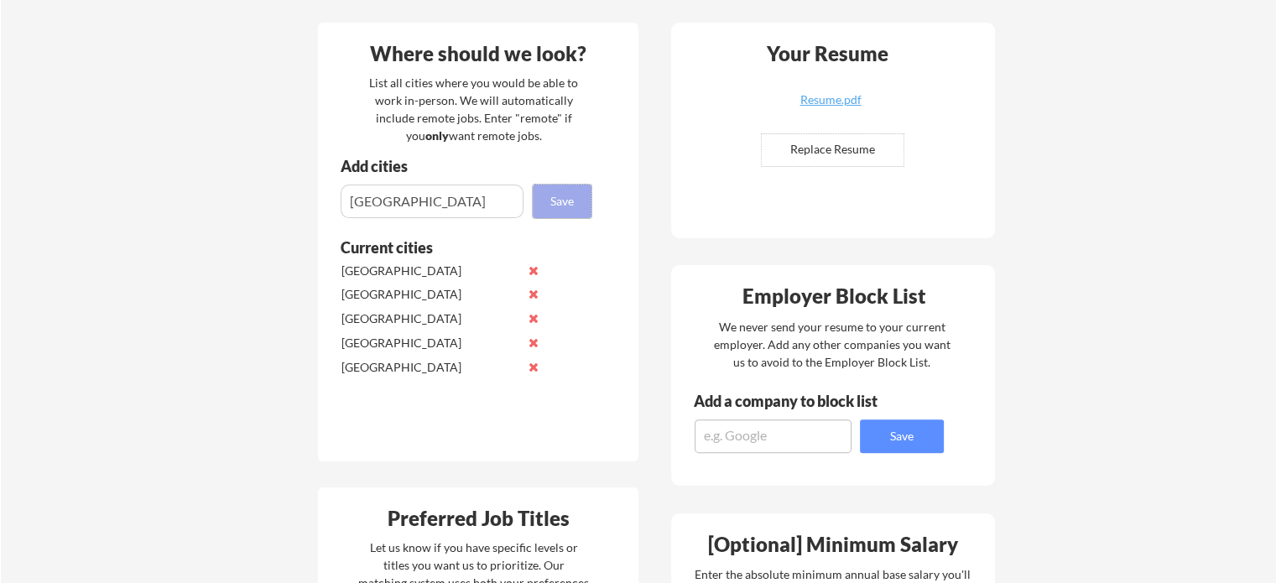
click at [574, 202] on button "Save" at bounding box center [562, 202] width 59 height 34
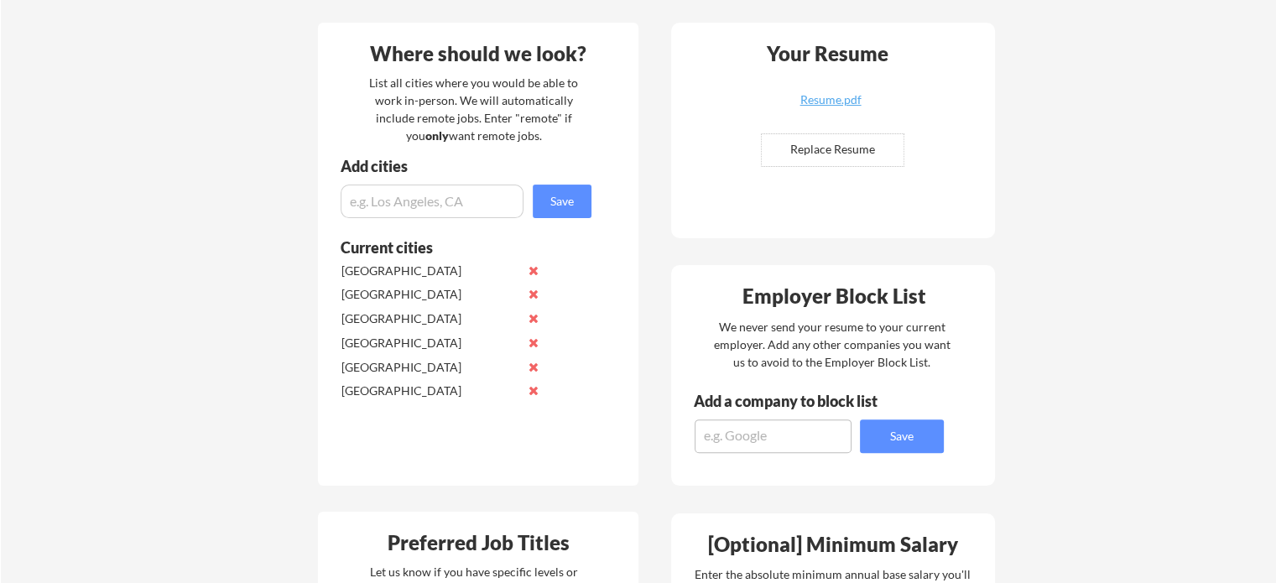
click at [230, 291] on div "Your Dashboard Woohoo! You're ready to be applied! 🙌 We'll start applying you t…" at bounding box center [638, 507] width 1275 height 1686
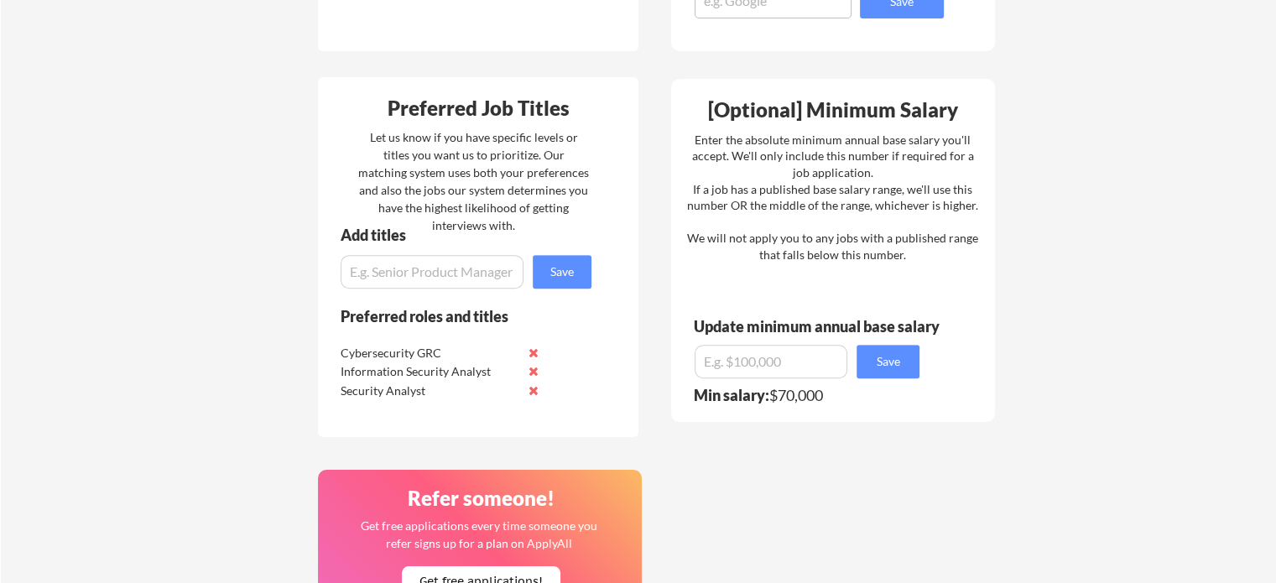
scroll to position [839, 0]
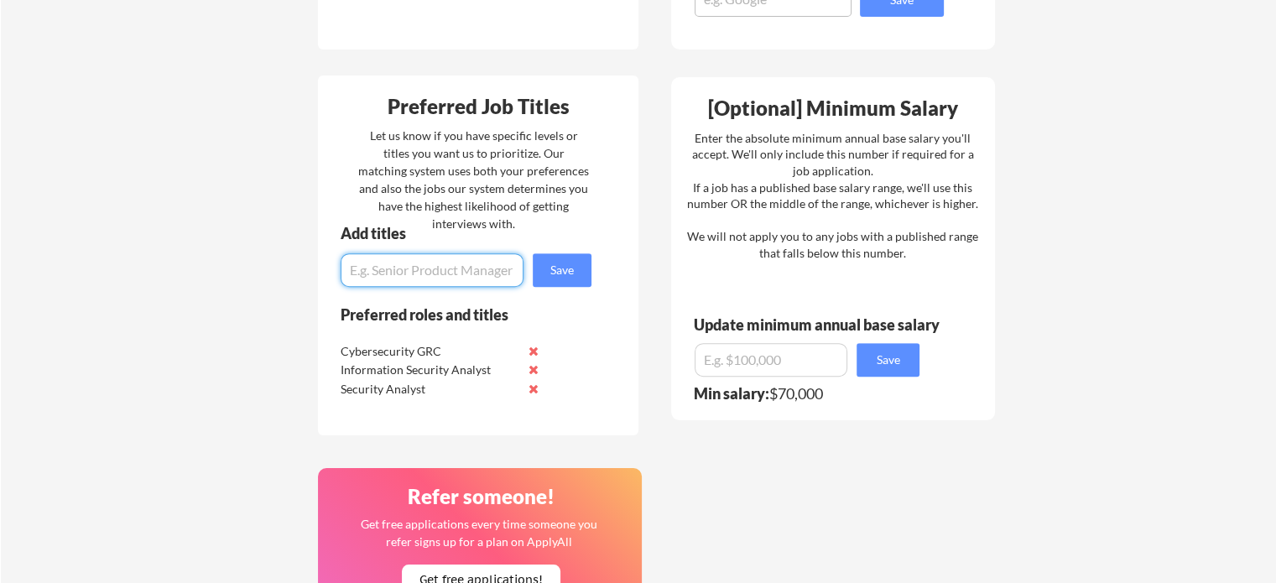
click at [416, 267] on input "input" at bounding box center [432, 270] width 183 height 34
click at [533, 349] on button at bounding box center [533, 351] width 13 height 13
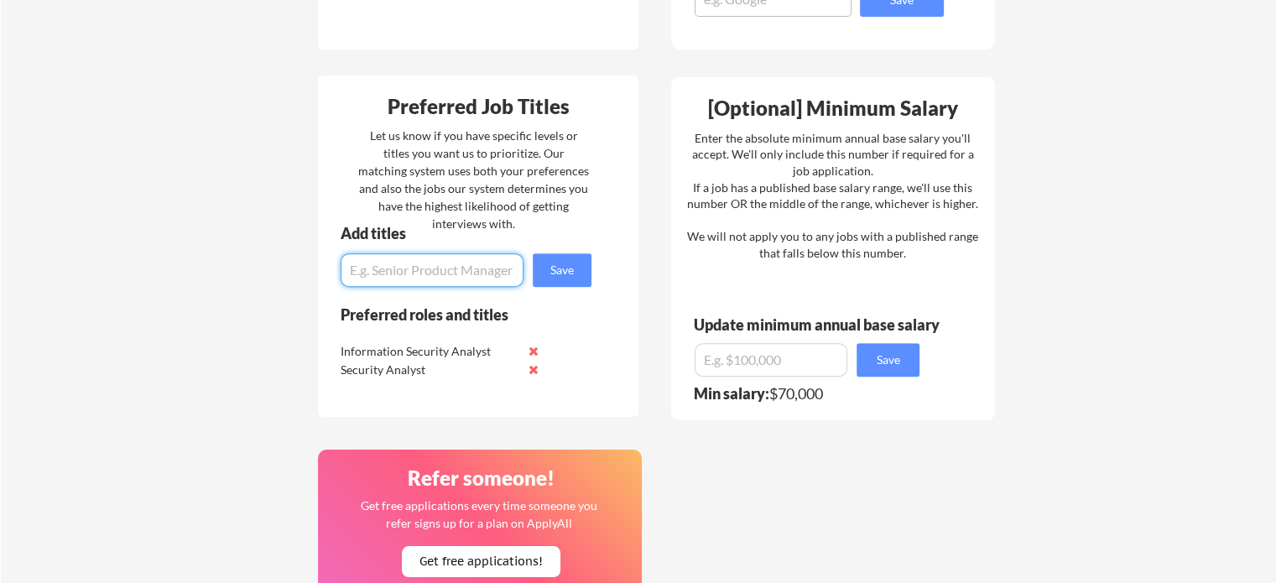
click at [381, 261] on input "input" at bounding box center [432, 270] width 183 height 34
type input "Cybersecurity GRC Analyst"
click at [569, 268] on button "Save" at bounding box center [562, 270] width 59 height 34
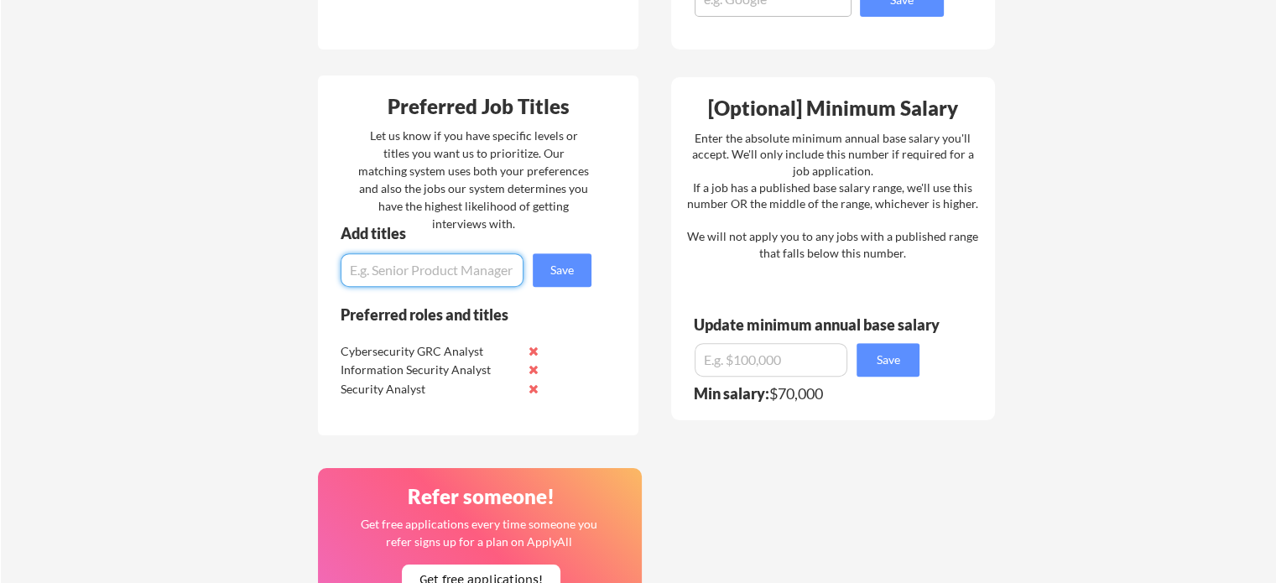
click at [421, 259] on input "input" at bounding box center [432, 270] width 183 height 34
type input "Cybersecurity Specialist"
click at [573, 273] on button "Save" at bounding box center [562, 270] width 59 height 34
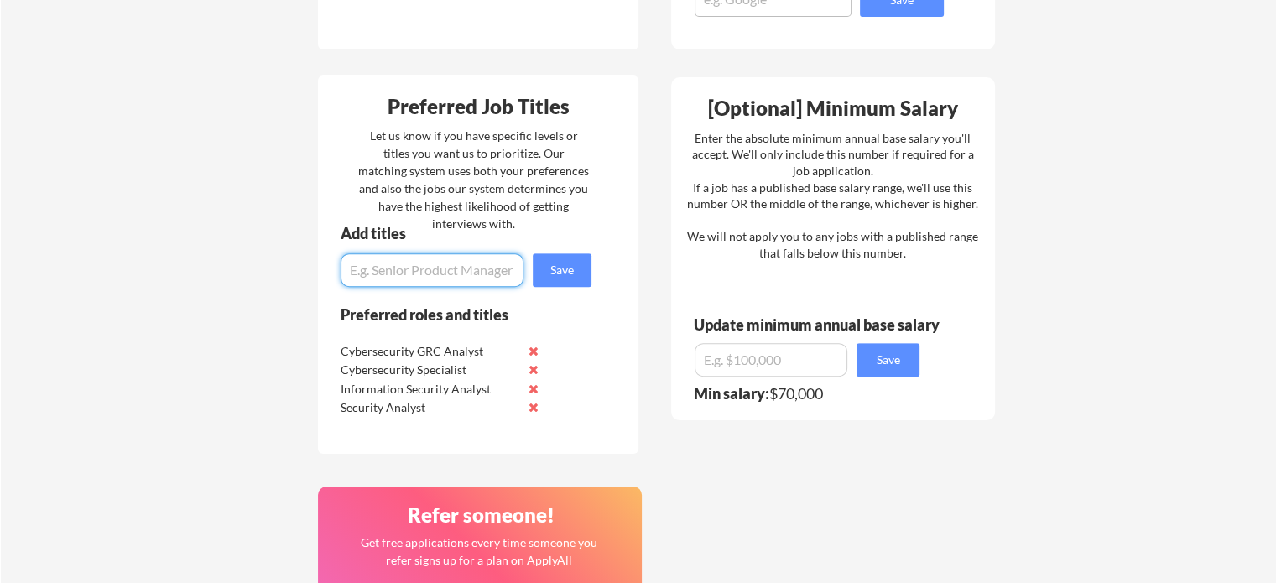
click at [456, 273] on input "input" at bounding box center [432, 270] width 183 height 34
click at [471, 271] on input "input" at bounding box center [432, 270] width 183 height 34
type input "Information Security Specialist"
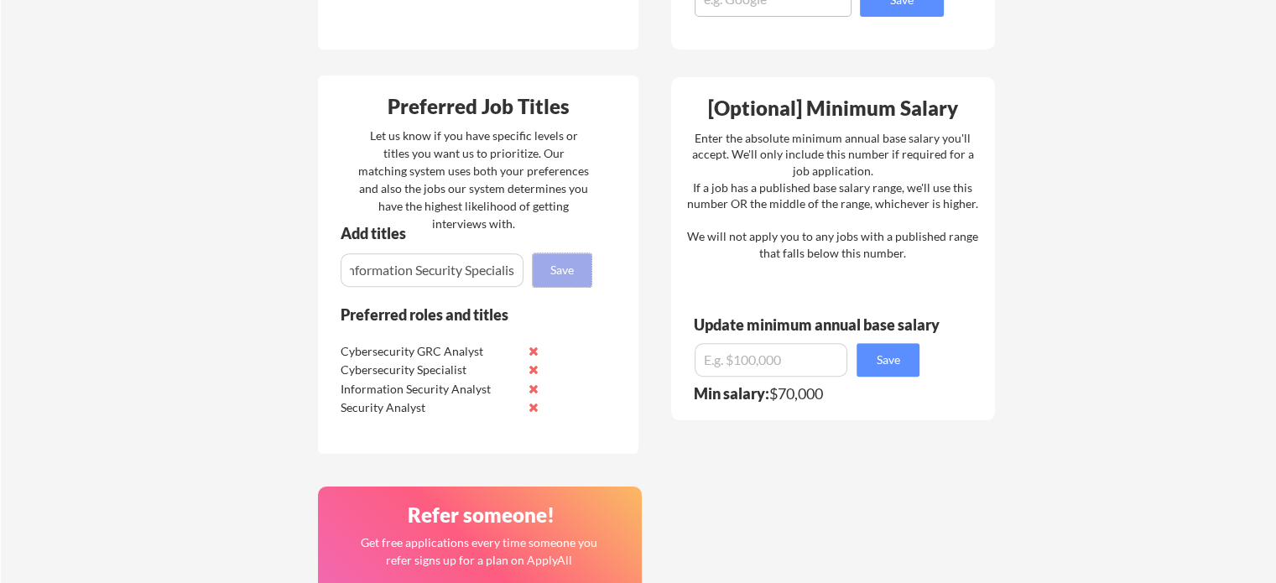
scroll to position [0, 0]
click at [557, 264] on button "Save" at bounding box center [562, 270] width 59 height 34
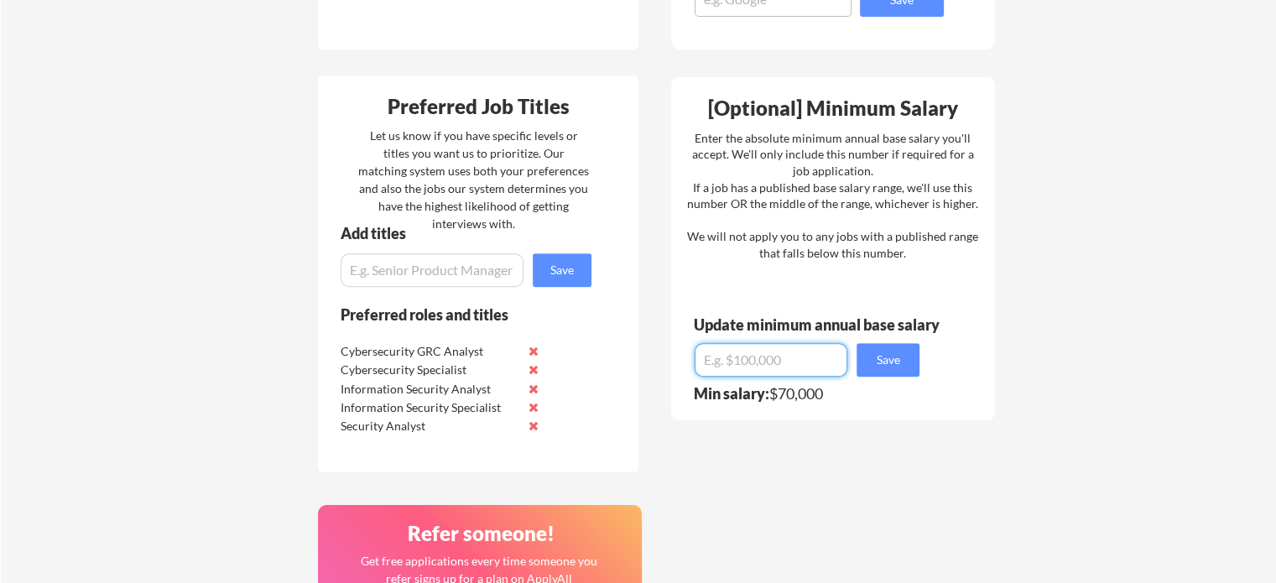
click at [727, 358] on input "input" at bounding box center [771, 360] width 153 height 34
type input "$75,000"
click at [887, 358] on button "Save" at bounding box center [888, 360] width 63 height 34
click at [1063, 405] on div "Your Dashboard Woohoo! You're ready to be applied! 🙌 We'll start applying you t…" at bounding box center [638, 90] width 1275 height 1724
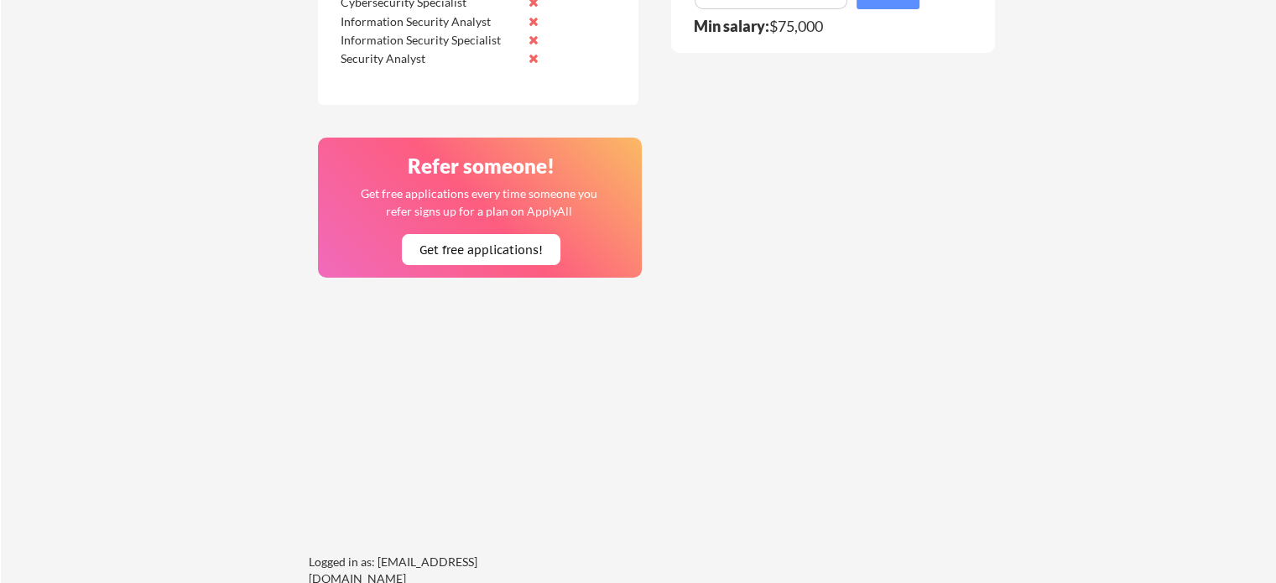
scroll to position [1207, 0]
click at [470, 244] on button "Get free applications!" at bounding box center [481, 248] width 159 height 31
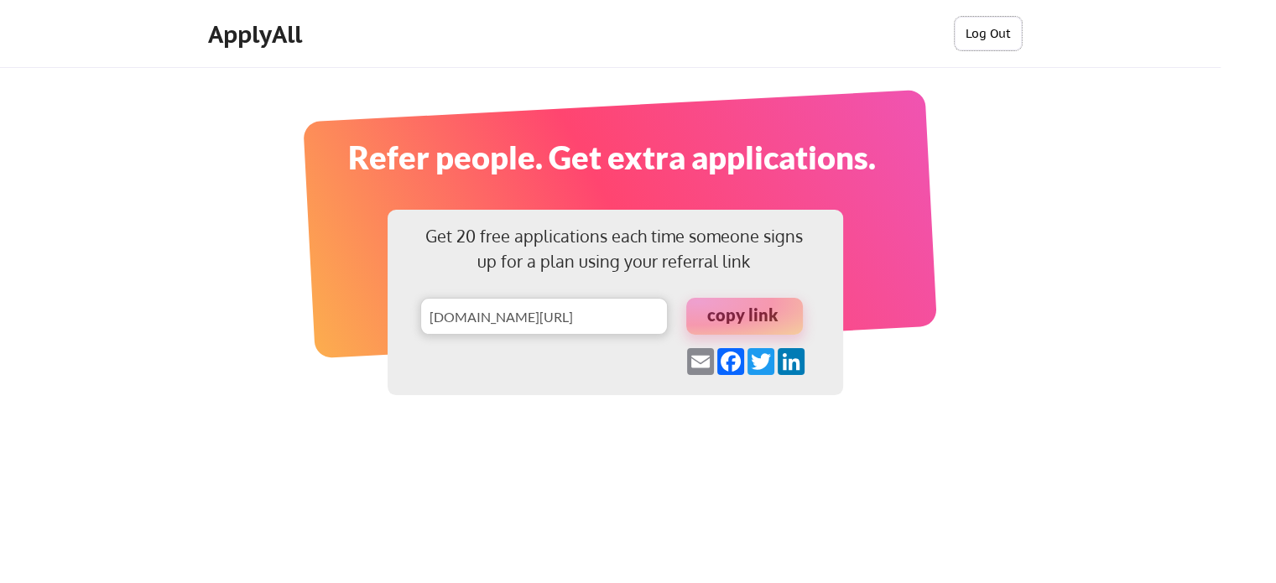
click at [987, 26] on button "Log Out" at bounding box center [988, 34] width 67 height 34
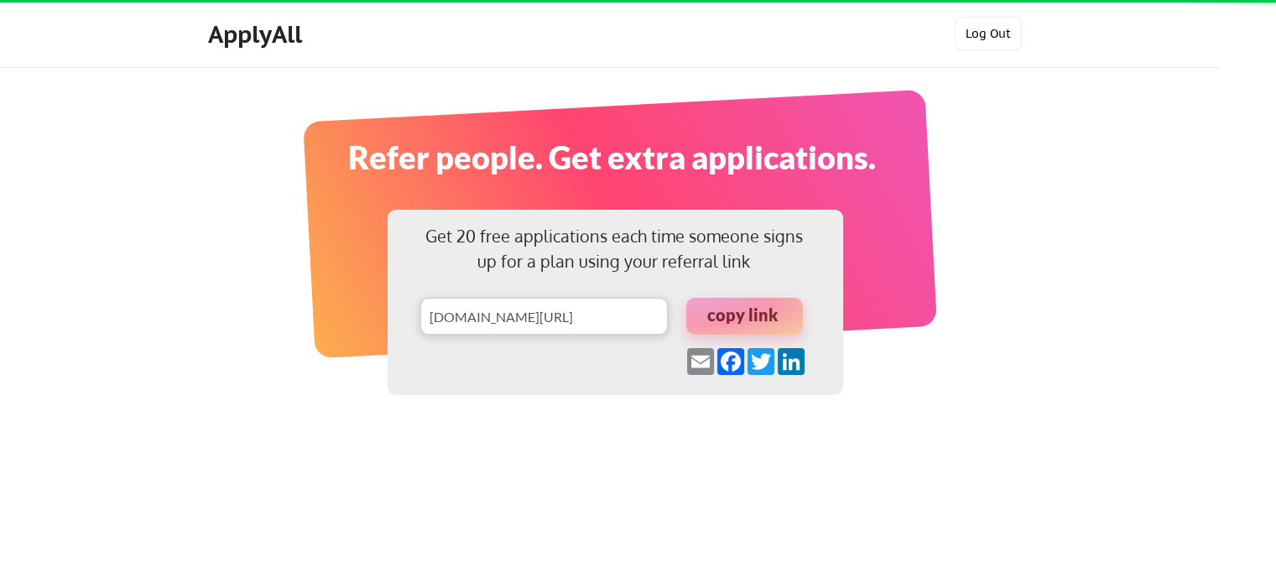
type input "[DOMAIN_NAME][URL]"
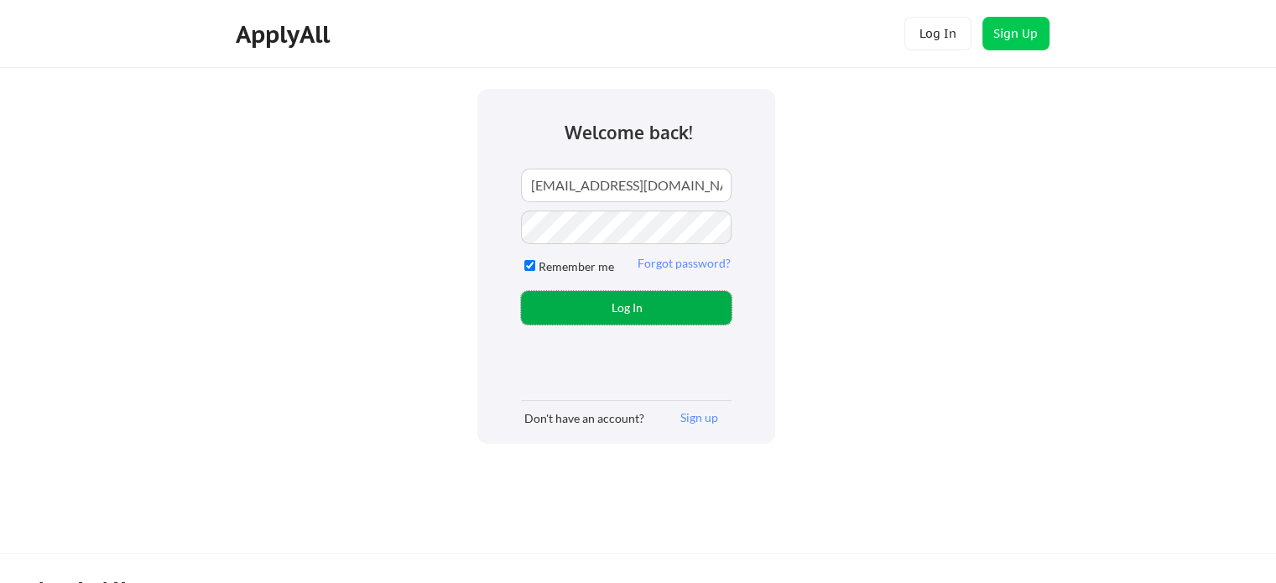
click at [614, 304] on button "Log In" at bounding box center [626, 308] width 211 height 34
